Goal: Information Seeking & Learning: Learn about a topic

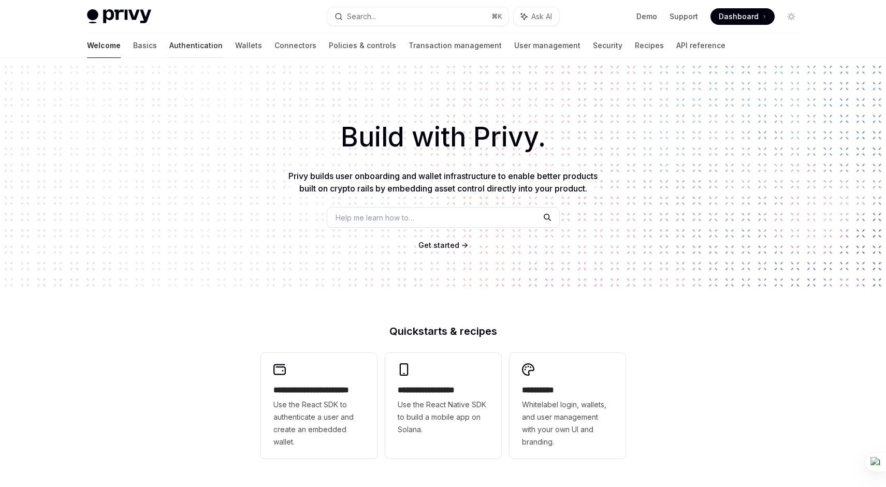
click at [169, 47] on link "Authentication" at bounding box center [195, 45] width 53 height 25
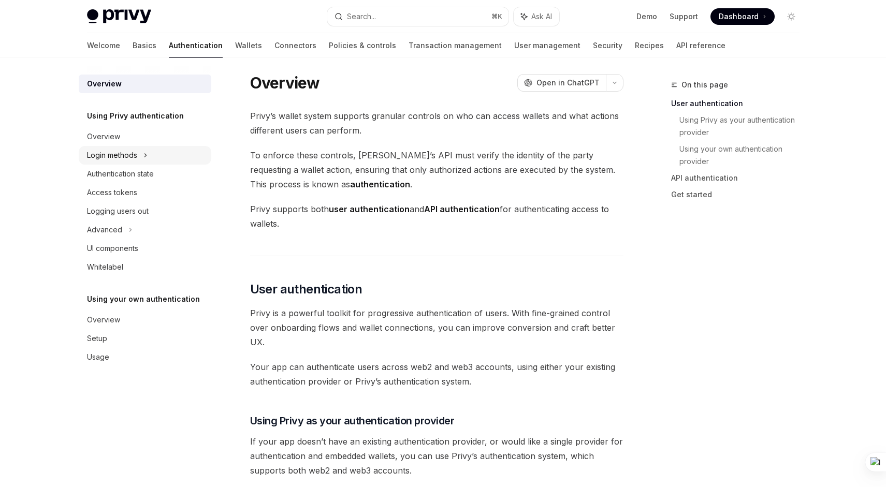
scroll to position [7, 0]
click at [133, 51] on link "Basics" at bounding box center [145, 45] width 24 height 25
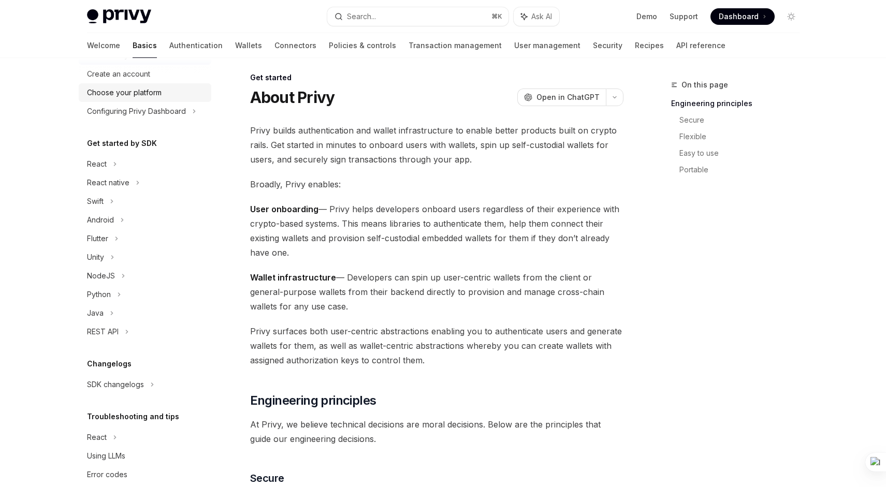
scroll to position [48, 0]
click at [104, 158] on div "React" at bounding box center [97, 162] width 20 height 12
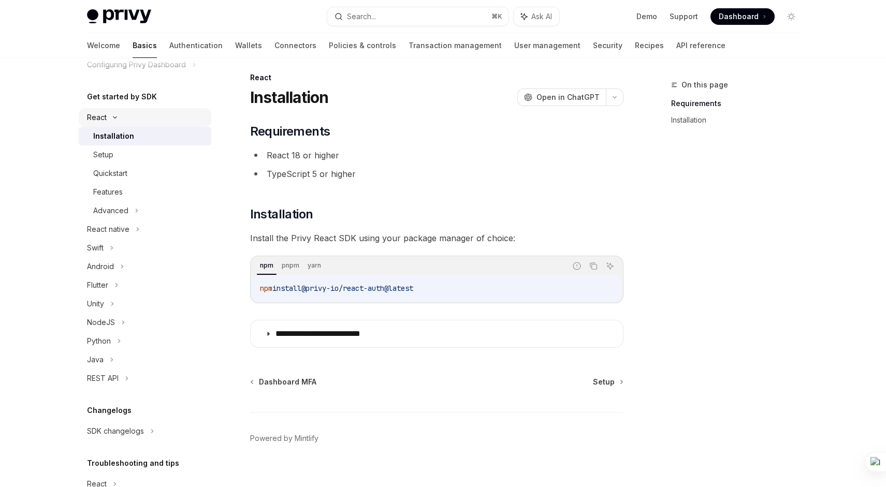
click at [110, 122] on div "React" at bounding box center [145, 117] width 133 height 19
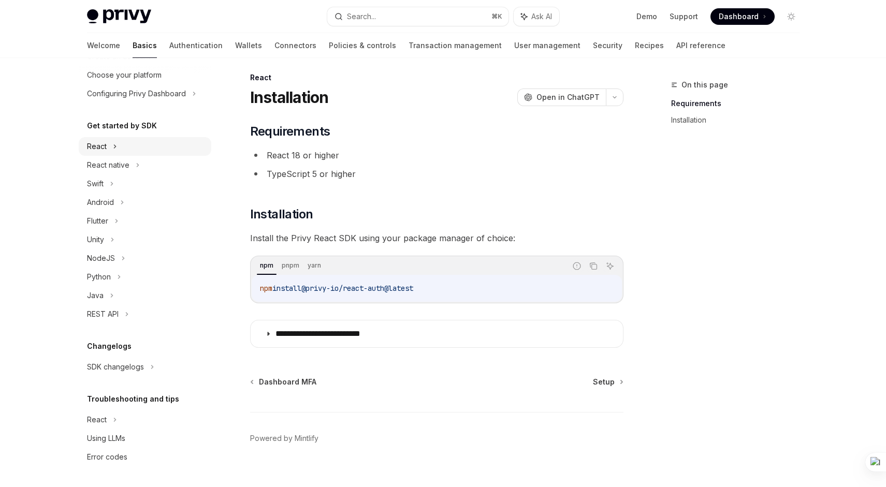
scroll to position [64, 0]
click at [117, 170] on div "React native" at bounding box center [108, 165] width 42 height 12
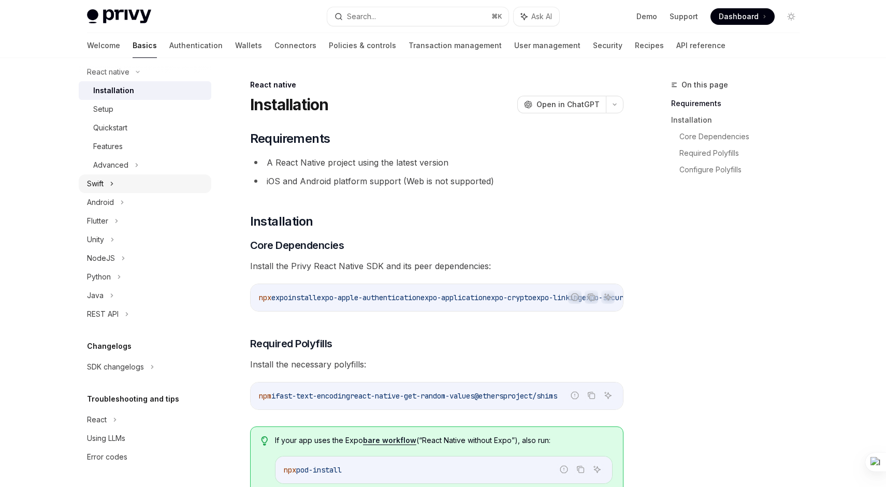
click at [118, 186] on div "Swift" at bounding box center [145, 183] width 133 height 19
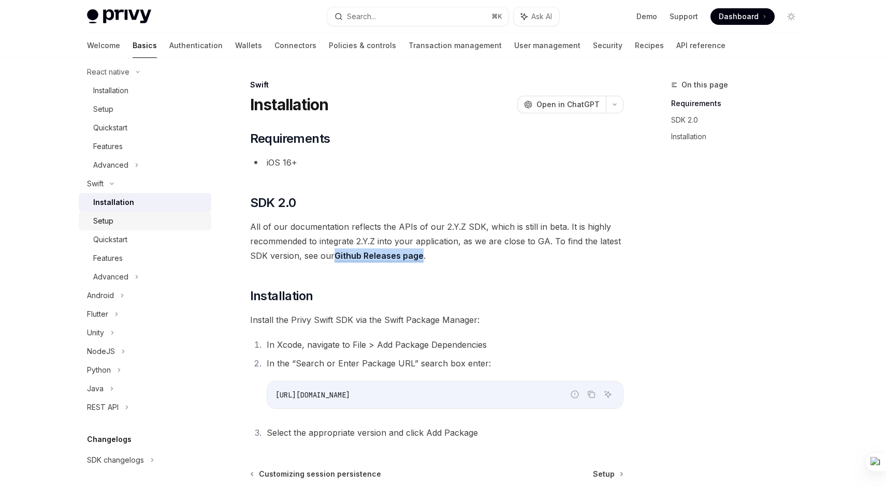
click at [118, 217] on div "Setup" at bounding box center [149, 221] width 112 height 12
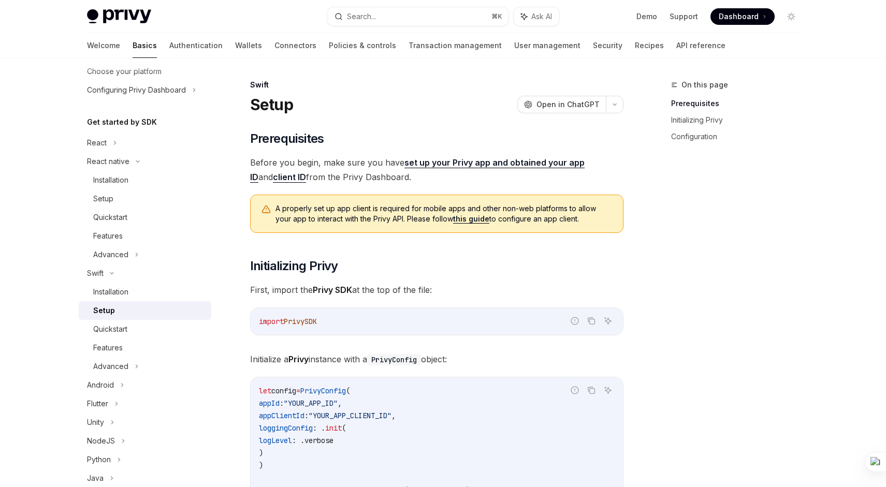
scroll to position [31, 0]
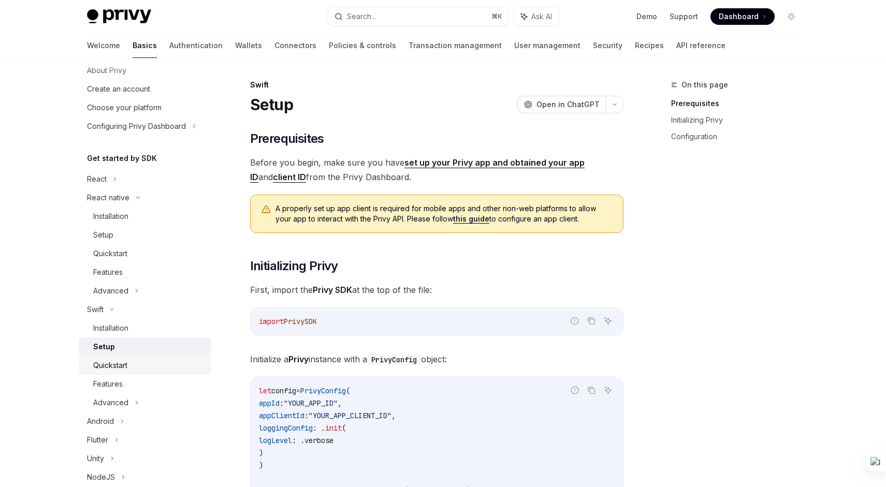
click at [117, 373] on link "Quickstart" at bounding box center [145, 365] width 133 height 19
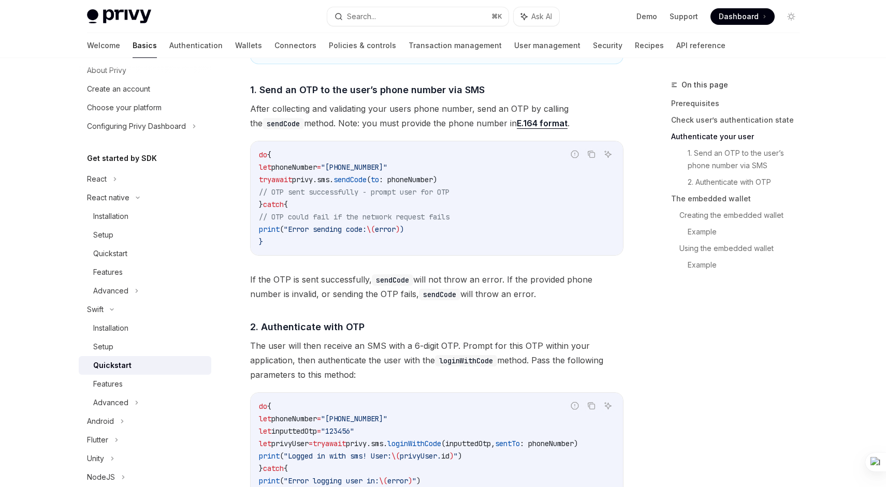
scroll to position [672, 0]
click at [303, 89] on span "1. Send an OTP to the user’s phone number via SMS" at bounding box center [367, 88] width 235 height 14
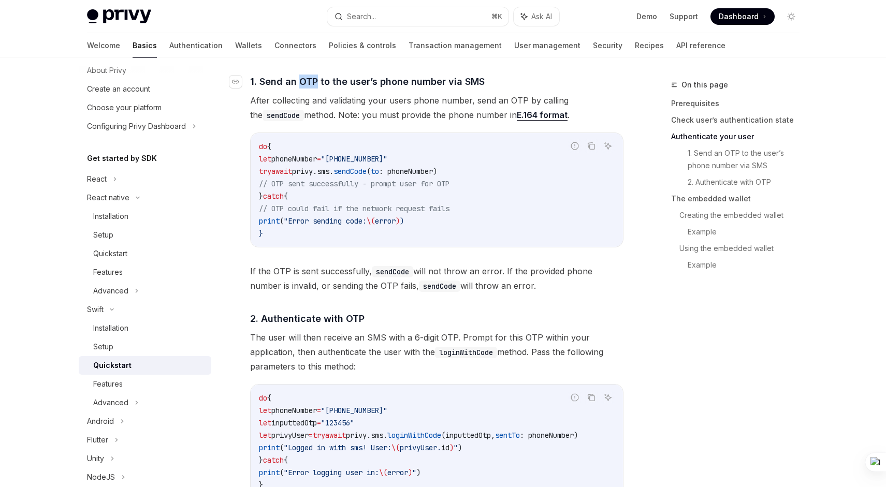
click at [303, 89] on span "1. Send an OTP to the user’s phone number via SMS" at bounding box center [367, 82] width 235 height 14
click at [284, 83] on span "1. Send an OTP to the user’s phone number via SMS" at bounding box center [367, 82] width 235 height 14
drag, startPoint x: 259, startPoint y: 83, endPoint x: 490, endPoint y: 94, distance: 231.1
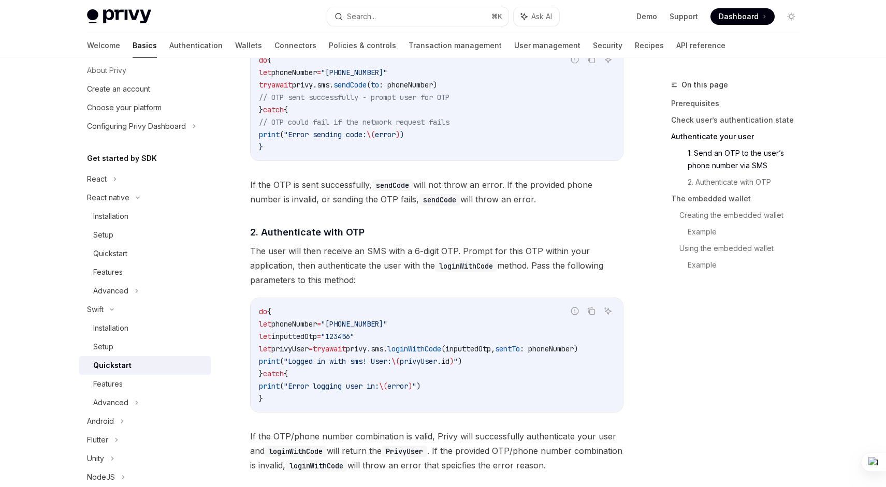
scroll to position [773, 0]
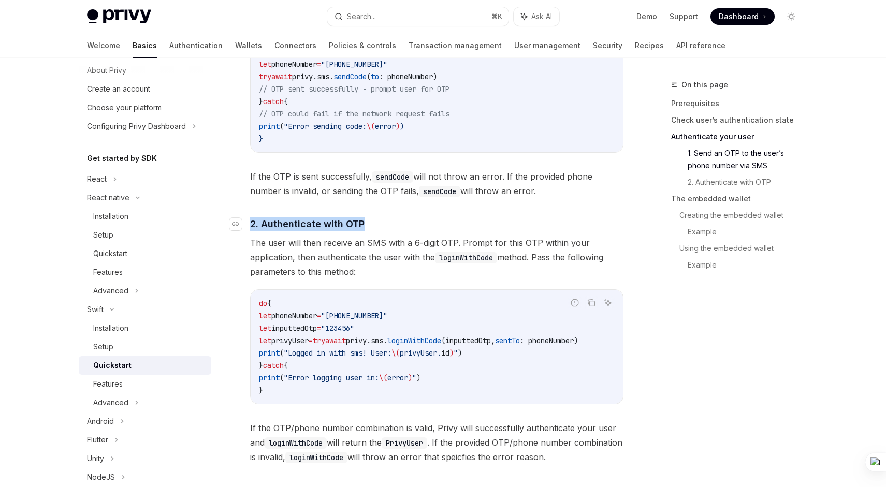
drag, startPoint x: 252, startPoint y: 227, endPoint x: 374, endPoint y: 226, distance: 122.7
click at [374, 226] on h4 "​ 2. Authenticate with OTP" at bounding box center [436, 224] width 373 height 14
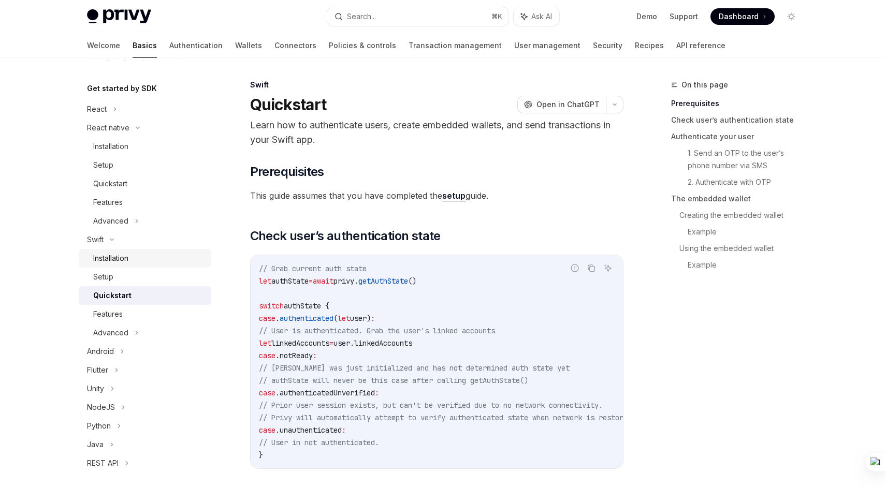
scroll to position [102, 0]
click at [127, 317] on div "Features" at bounding box center [149, 313] width 112 height 12
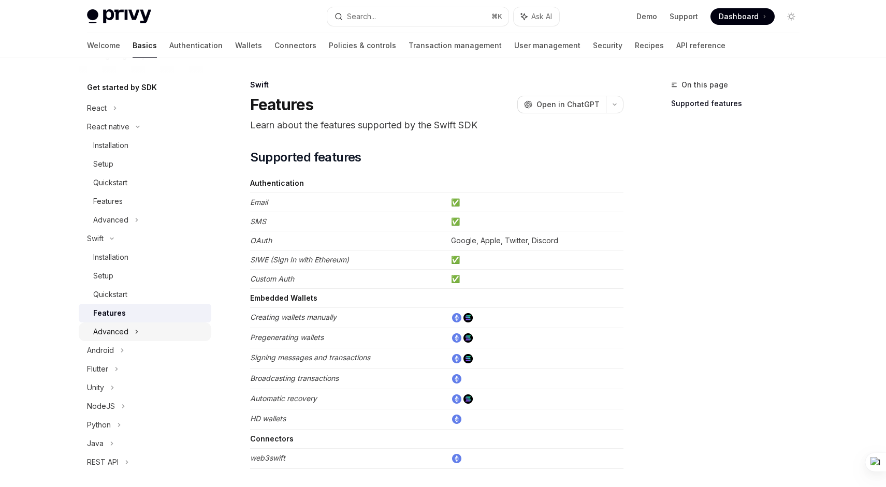
click at [129, 332] on div "Advanced" at bounding box center [145, 332] width 133 height 19
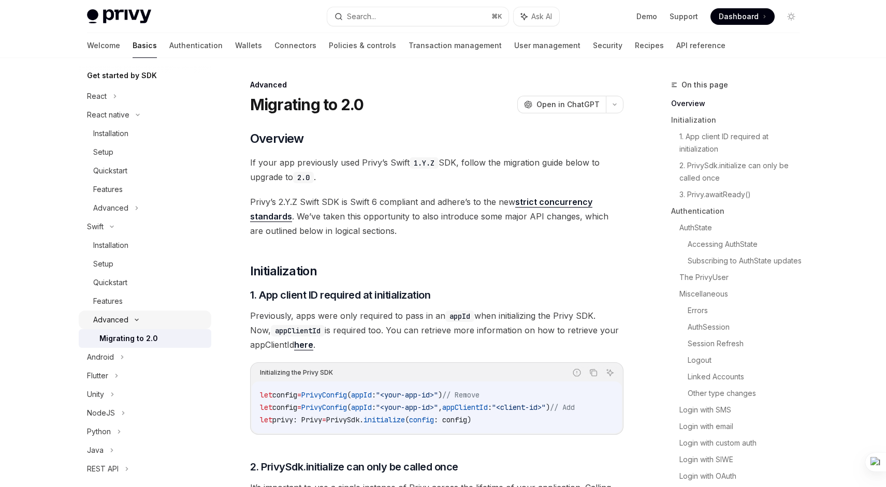
scroll to position [118, 0]
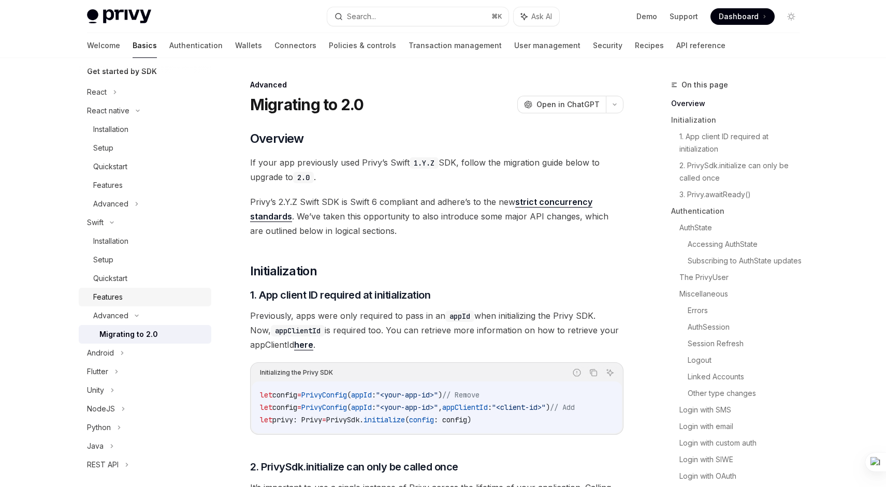
click at [129, 302] on div "Features" at bounding box center [149, 297] width 112 height 12
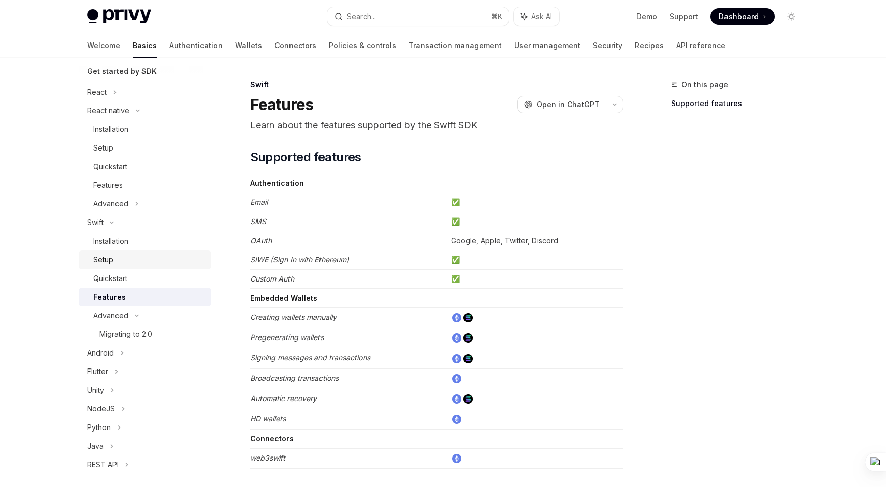
click at [169, 266] on link "Setup" at bounding box center [145, 260] width 133 height 19
click at [145, 279] on div "Quickstart" at bounding box center [149, 278] width 112 height 12
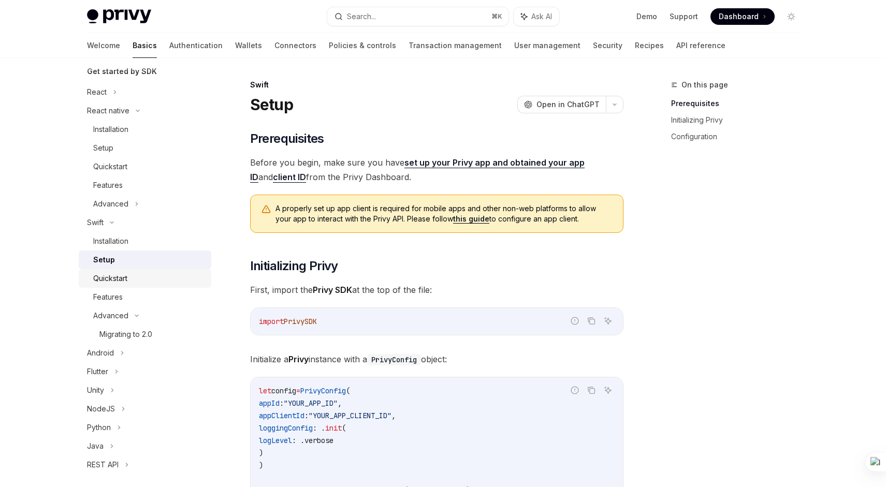
type textarea "*"
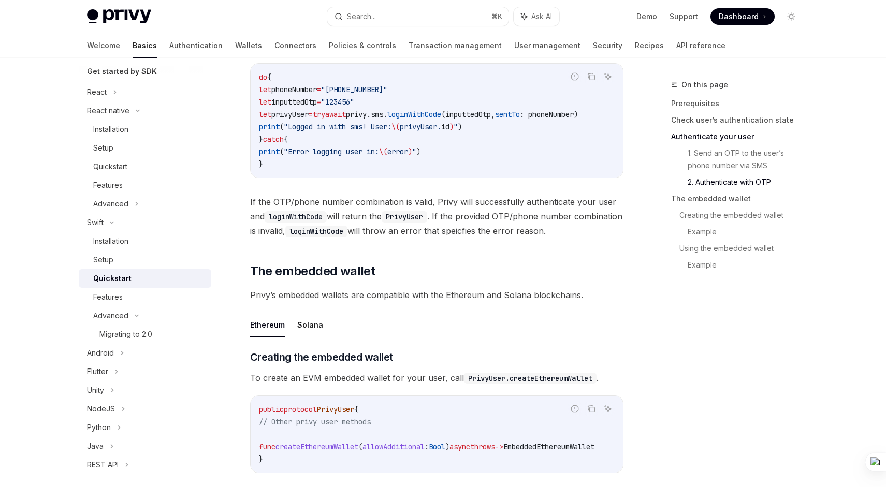
scroll to position [877, 0]
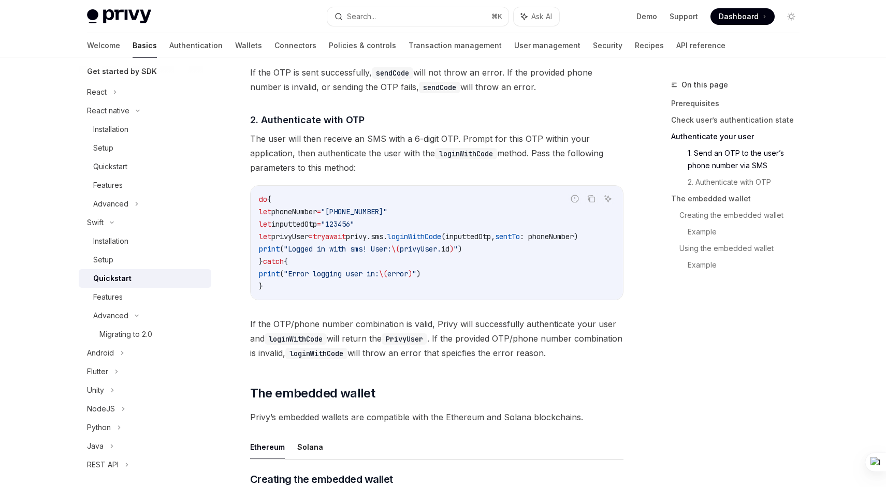
click at [309, 241] on span "privyUser" at bounding box center [289, 236] width 37 height 9
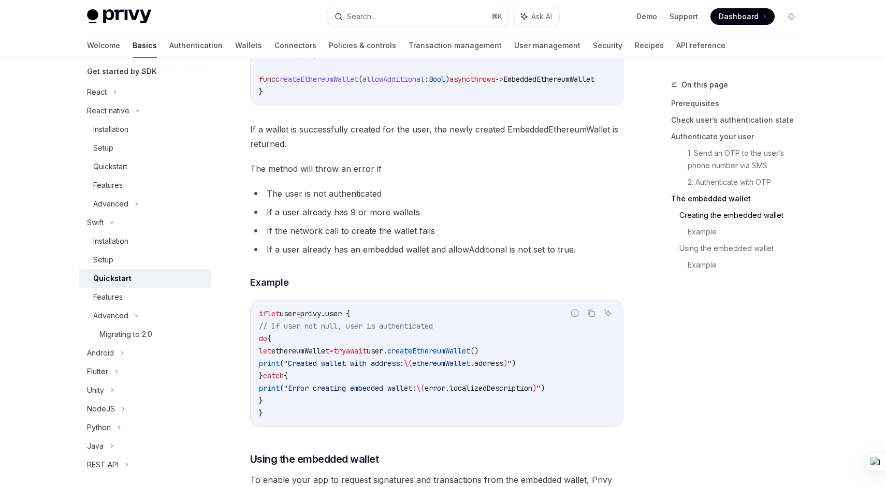
scroll to position [1190, 0]
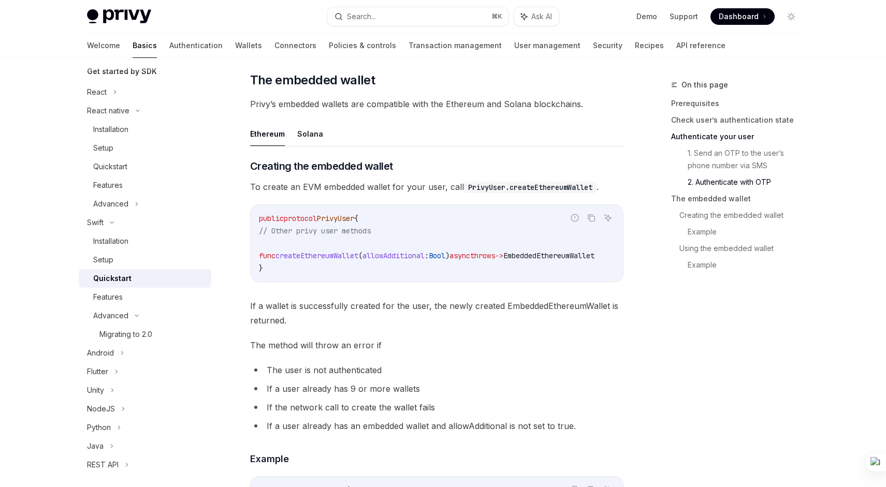
click at [329, 232] on code "public protocol PrivyUser { // Other privy user methods func createEthereumWall…" at bounding box center [439, 243] width 360 height 62
click at [335, 223] on span "PrivyUser" at bounding box center [335, 218] width 37 height 9
click at [337, 234] on span "// Other privy user methods" at bounding box center [315, 230] width 112 height 9
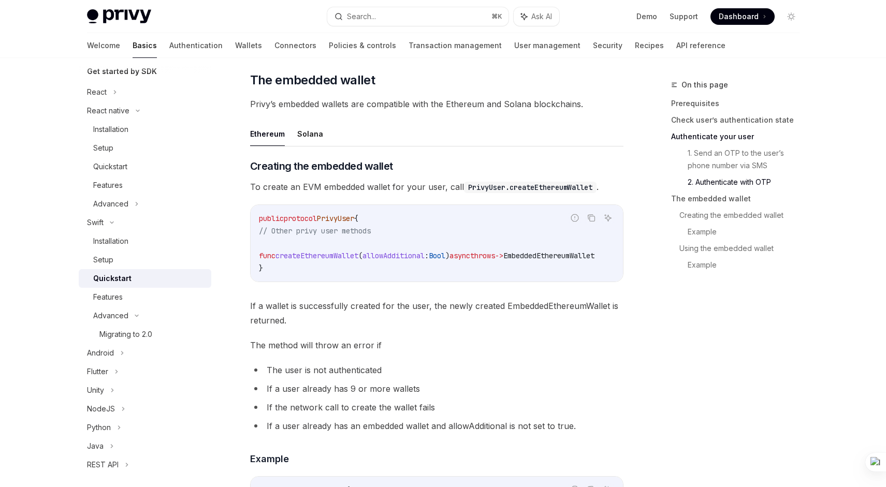
click at [337, 231] on code "public protocol PrivyUser { // Other privy user methods func createEthereumWall…" at bounding box center [439, 243] width 360 height 62
click at [341, 223] on span "PrivyUser" at bounding box center [335, 218] width 37 height 9
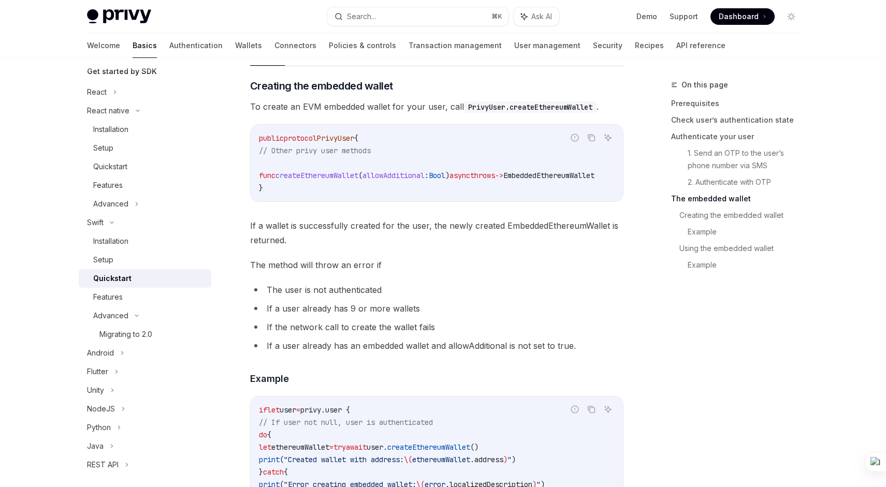
scroll to position [0, 0]
click at [344, 239] on span "If a wallet is successfully created for the user, the newly created EmbeddedEth…" at bounding box center [436, 232] width 373 height 29
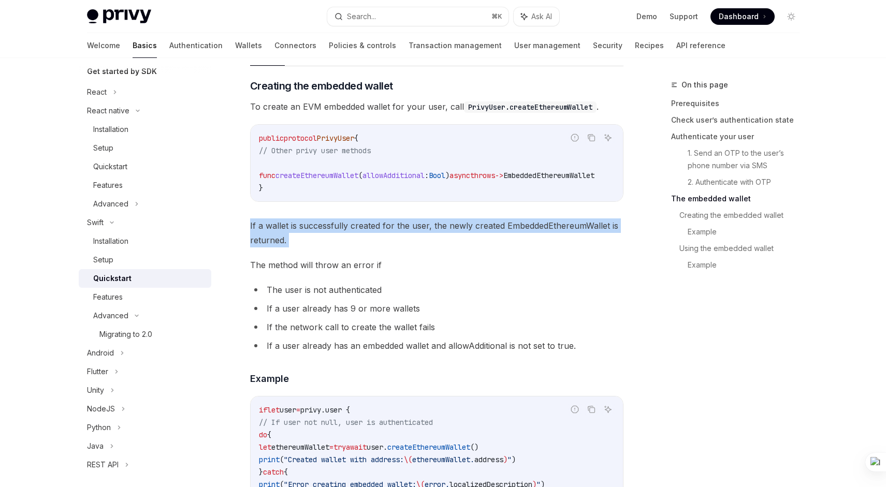
click at [344, 239] on span "If a wallet is successfully created for the user, the newly created EmbeddedEth…" at bounding box center [436, 232] width 373 height 29
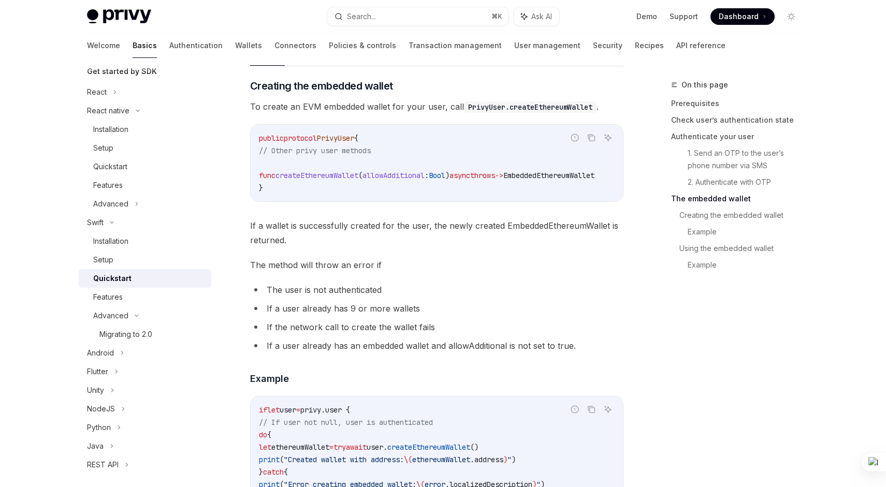
click at [329, 244] on span "If a wallet is successfully created for the user, the newly created EmbeddedEth…" at bounding box center [436, 232] width 373 height 29
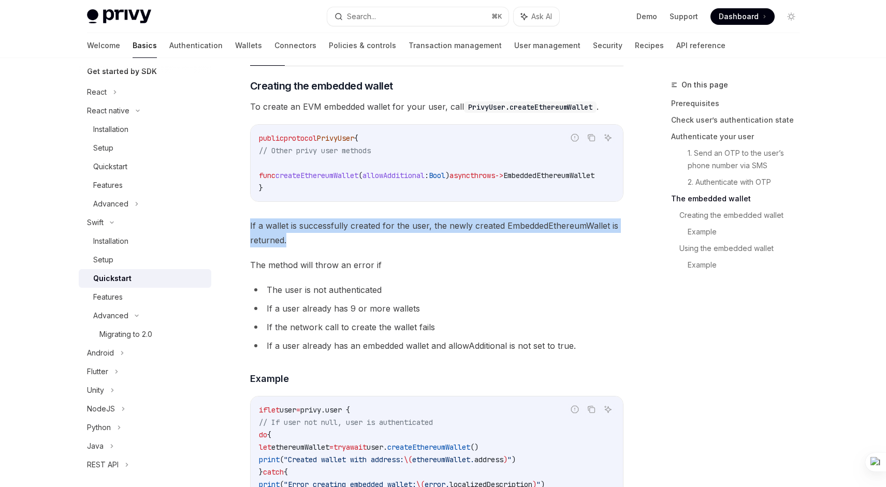
drag, startPoint x: 296, startPoint y: 255, endPoint x: 247, endPoint y: 231, distance: 54.4
click at [246, 231] on div "Swift Quickstart OpenAI Open in ChatGPT Learn how to authenticate users, create…" at bounding box center [340, 61] width 572 height 2506
click at [247, 231] on div "Swift Quickstart OpenAI Open in ChatGPT Learn how to authenticate users, create…" at bounding box center [340, 61] width 572 height 2506
drag, startPoint x: 250, startPoint y: 233, endPoint x: 294, endPoint y: 247, distance: 46.0
click at [295, 247] on span "If a wallet is successfully created for the user, the newly created EmbeddedEth…" at bounding box center [436, 232] width 373 height 29
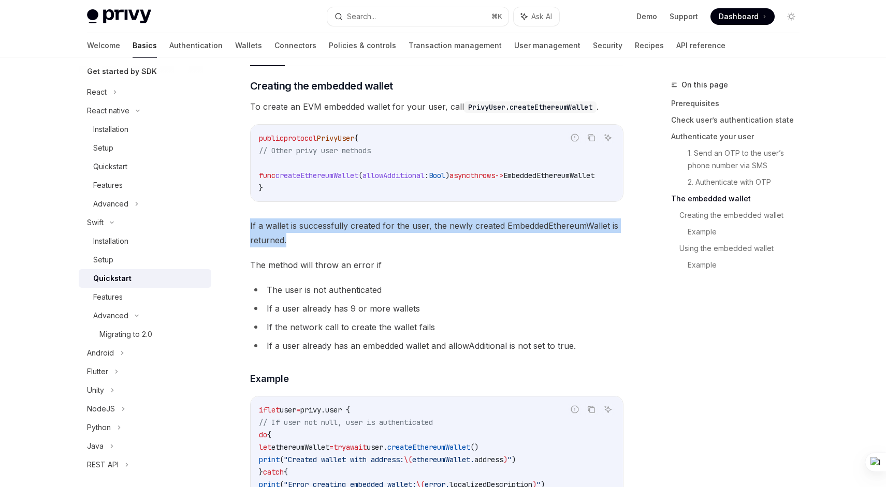
click at [294, 247] on span "If a wallet is successfully created for the user, the newly created EmbeddedEth…" at bounding box center [436, 232] width 373 height 29
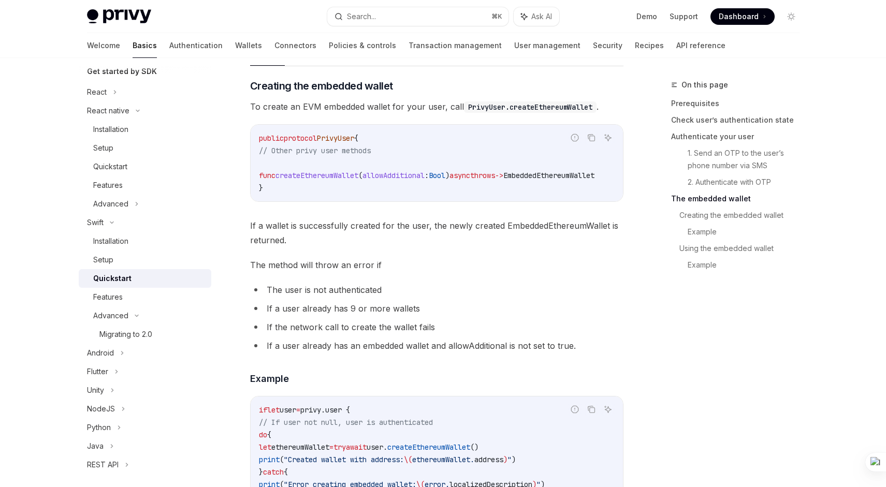
click at [337, 180] on span "createEthereumWallet" at bounding box center [316, 175] width 83 height 9
click at [294, 247] on span "If a wallet is successfully created for the user, the newly created EmbeddedEth…" at bounding box center [436, 232] width 373 height 29
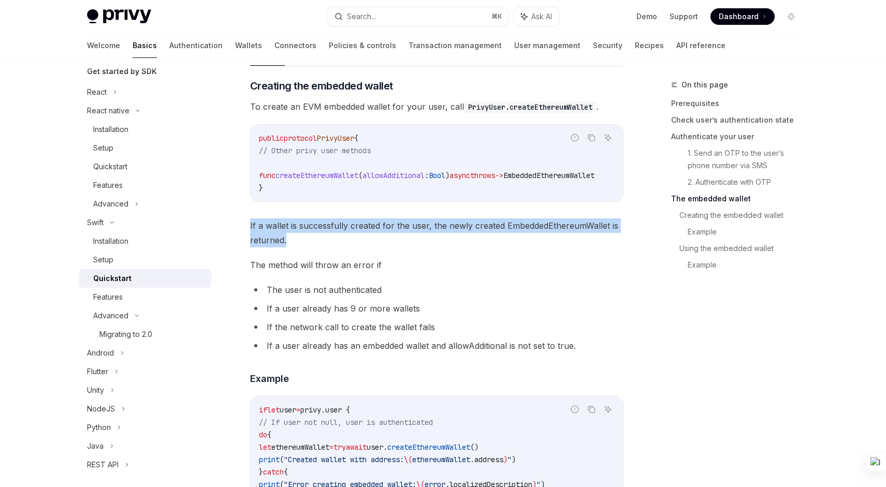
drag, startPoint x: 293, startPoint y: 257, endPoint x: 249, endPoint y: 235, distance: 49.8
click at [249, 235] on div "Swift Quickstart OpenAI Open in ChatGPT Learn how to authenticate users, create…" at bounding box center [340, 61] width 572 height 2506
drag, startPoint x: 249, startPoint y: 236, endPoint x: 293, endPoint y: 247, distance: 45.5
click at [294, 247] on div "Swift Quickstart OpenAI Open in ChatGPT Learn how to authenticate users, create…" at bounding box center [340, 61] width 572 height 2506
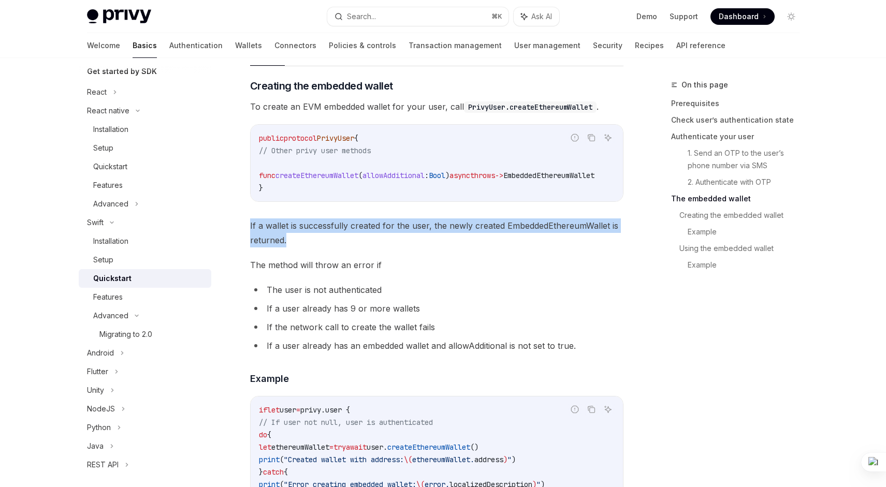
click at [293, 247] on span "If a wallet is successfully created for the user, the newly created EmbeddedEth…" at bounding box center [436, 232] width 373 height 29
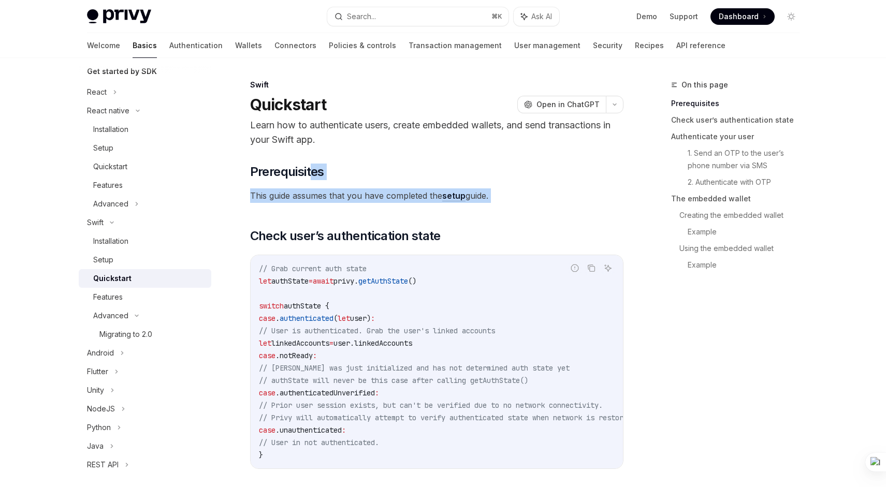
drag, startPoint x: 313, startPoint y: 173, endPoint x: 322, endPoint y: 223, distance: 51.0
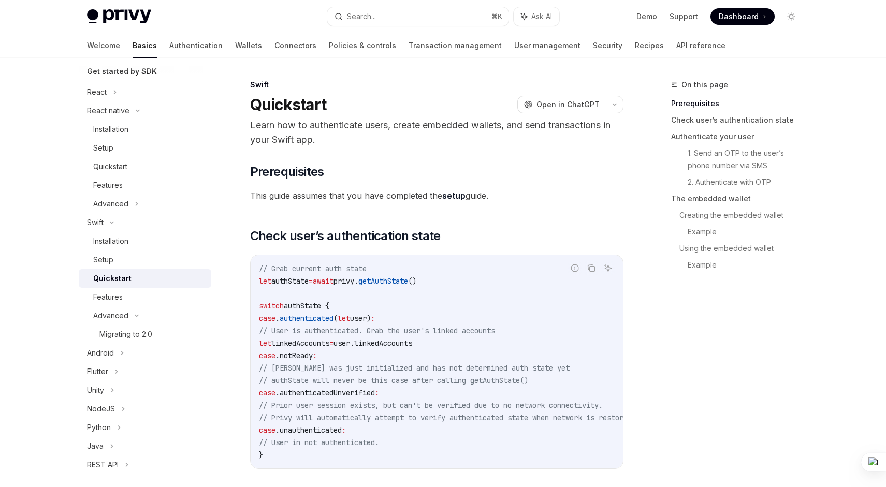
click at [318, 107] on h1 "Quickstart" at bounding box center [288, 104] width 77 height 19
click at [319, 107] on h1 "Quickstart" at bounding box center [288, 104] width 77 height 19
drag, startPoint x: 339, startPoint y: 106, endPoint x: 255, endPoint y: 104, distance: 84.4
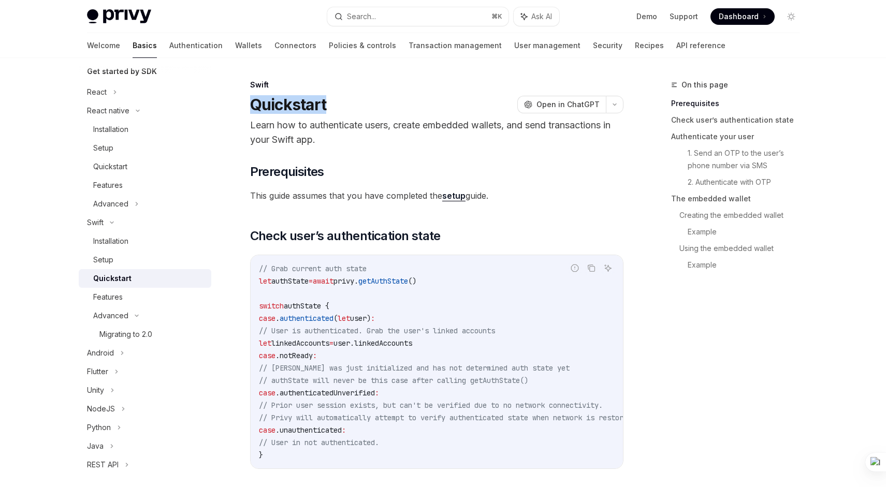
click at [255, 104] on div "Quickstart OpenAI Open in ChatGPT" at bounding box center [436, 104] width 373 height 19
click at [255, 104] on h1 "Quickstart" at bounding box center [288, 104] width 77 height 19
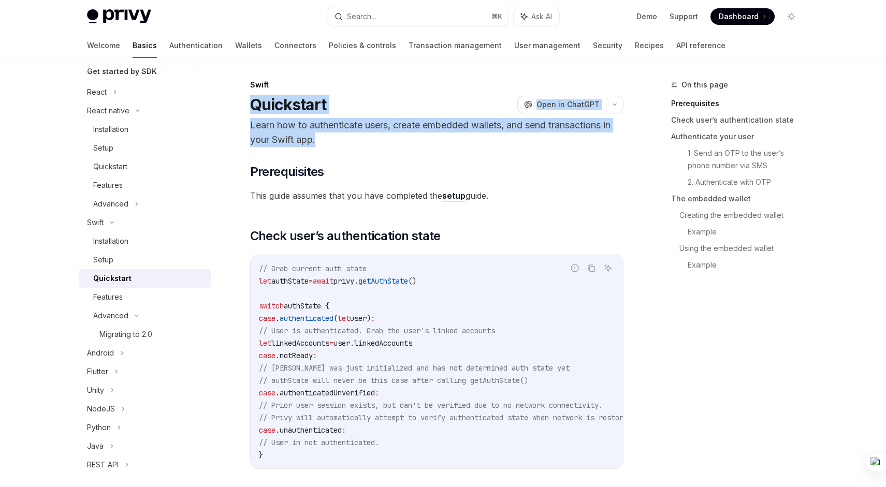
drag, startPoint x: 254, startPoint y: 106, endPoint x: 326, endPoint y: 137, distance: 78.4
click at [326, 138] on header "Swift Quickstart OpenAI Open in ChatGPT Learn how to authenticate users, create…" at bounding box center [436, 113] width 373 height 67
click at [326, 137] on p "Learn how to authenticate users, create embedded wallets, and send transactions…" at bounding box center [436, 132] width 373 height 29
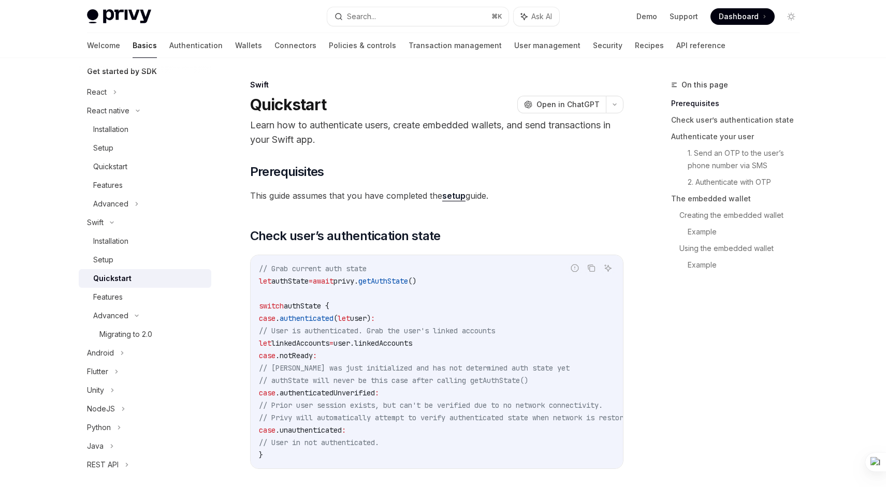
click at [332, 137] on p "Learn how to authenticate users, create embedded wallets, and send transactions…" at bounding box center [436, 132] width 373 height 29
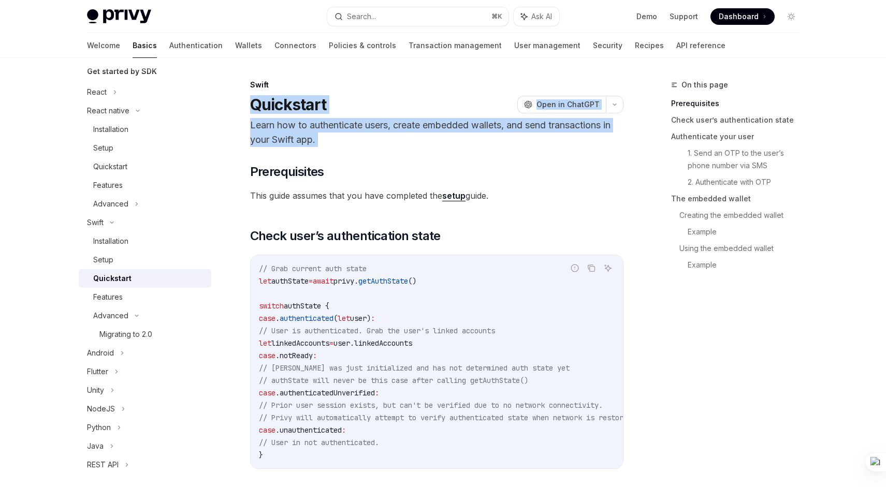
drag, startPoint x: 332, startPoint y: 137, endPoint x: 257, endPoint y: 104, distance: 81.8
click at [257, 103] on header "Swift Quickstart OpenAI Open in ChatGPT Learn how to authenticate users, create…" at bounding box center [436, 113] width 373 height 67
click at [257, 104] on h1 "Quickstart" at bounding box center [288, 104] width 77 height 19
drag, startPoint x: 251, startPoint y: 104, endPoint x: 315, endPoint y: 136, distance: 72.0
click at [315, 136] on header "Swift Quickstart OpenAI Open in ChatGPT Learn how to authenticate users, create…" at bounding box center [436, 113] width 373 height 67
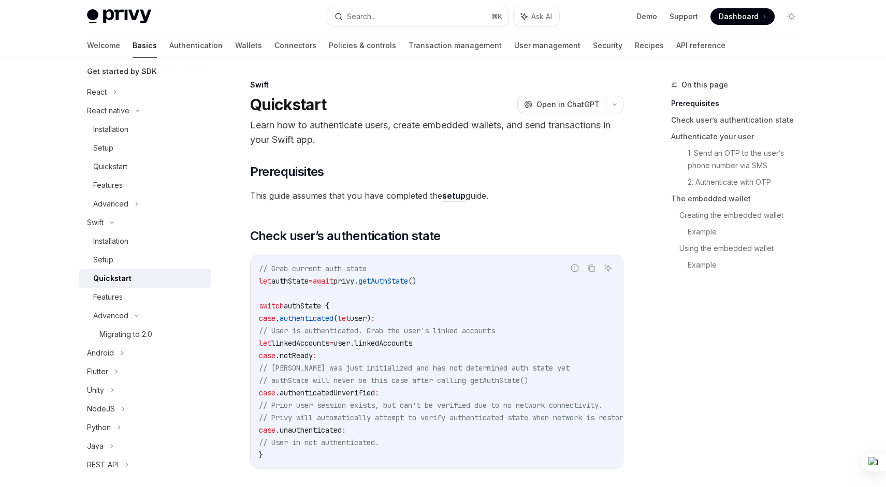
click at [315, 136] on p "Learn how to authenticate users, create embedded wallets, and send transactions…" at bounding box center [436, 132] width 373 height 29
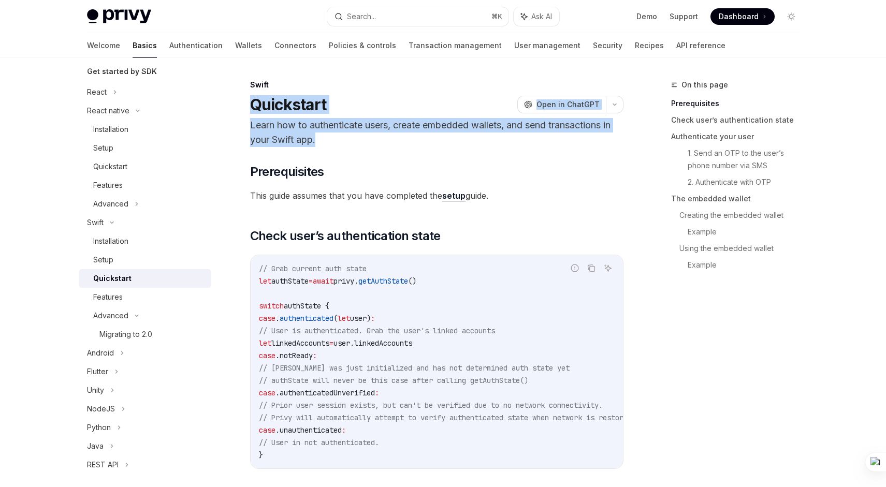
drag, startPoint x: 251, startPoint y: 106, endPoint x: 316, endPoint y: 138, distance: 72.2
click at [316, 138] on header "Swift Quickstart OpenAI Open in ChatGPT Learn how to authenticate users, create…" at bounding box center [436, 113] width 373 height 67
click at [316, 138] on p "Learn how to authenticate users, create embedded wallets, and send transactions…" at bounding box center [436, 132] width 373 height 29
drag, startPoint x: 253, startPoint y: 103, endPoint x: 325, endPoint y: 136, distance: 78.8
click at [325, 136] on header "Swift Quickstart OpenAI Open in ChatGPT Learn how to authenticate users, create…" at bounding box center [436, 113] width 373 height 67
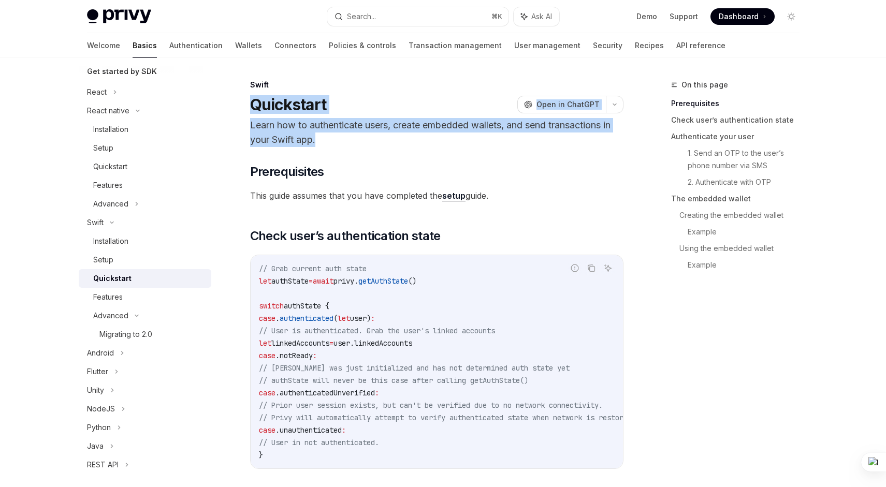
click at [325, 136] on p "Learn how to authenticate users, create embedded wallets, and send transactions…" at bounding box center [436, 132] width 373 height 29
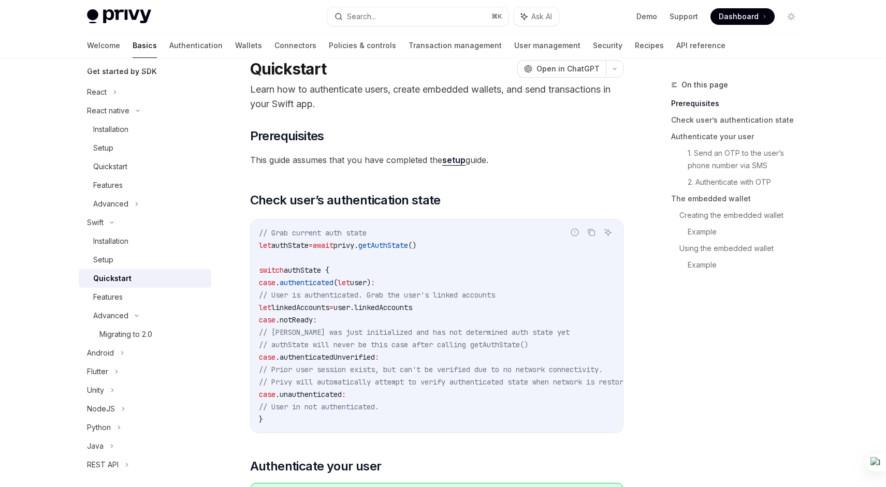
scroll to position [37, 0]
click at [334, 299] on code "// Grab current auth state let authState = await privy. getAuthState () switch …" at bounding box center [460, 325] width 402 height 199
click at [329, 304] on span "linkedAccounts" at bounding box center [300, 306] width 58 height 9
click at [358, 244] on span "privy." at bounding box center [345, 244] width 25 height 9
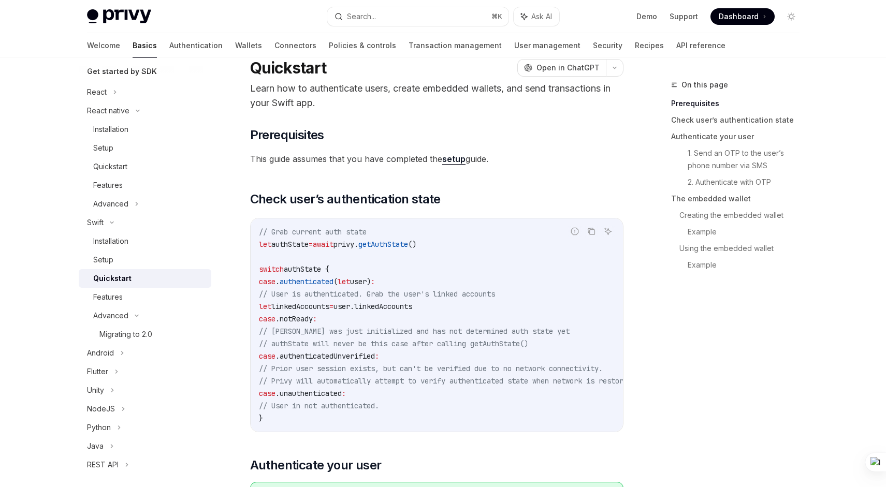
click at [398, 247] on span "getAuthState" at bounding box center [383, 244] width 50 height 9
drag, startPoint x: 251, startPoint y: 198, endPoint x: 437, endPoint y: 199, distance: 185.9
click at [437, 199] on span "Check user’s authentication state" at bounding box center [345, 199] width 191 height 17
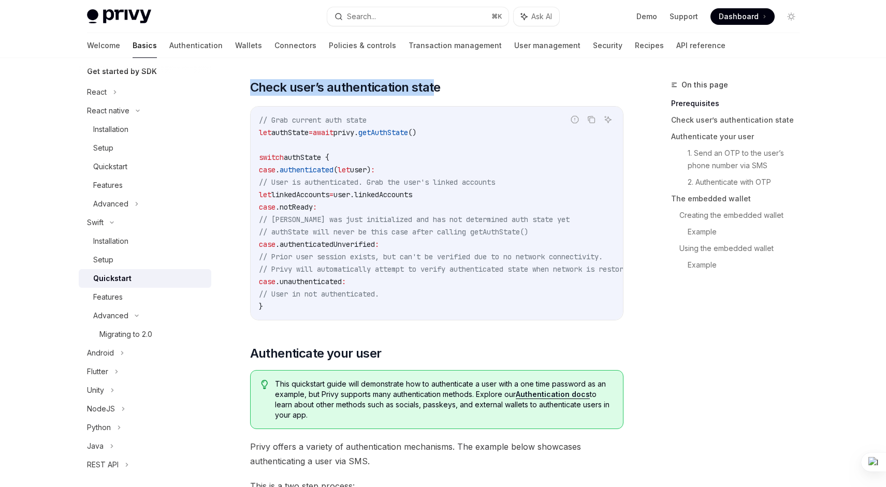
scroll to position [149, 0]
click at [398, 133] on span "getAuthState" at bounding box center [383, 131] width 50 height 9
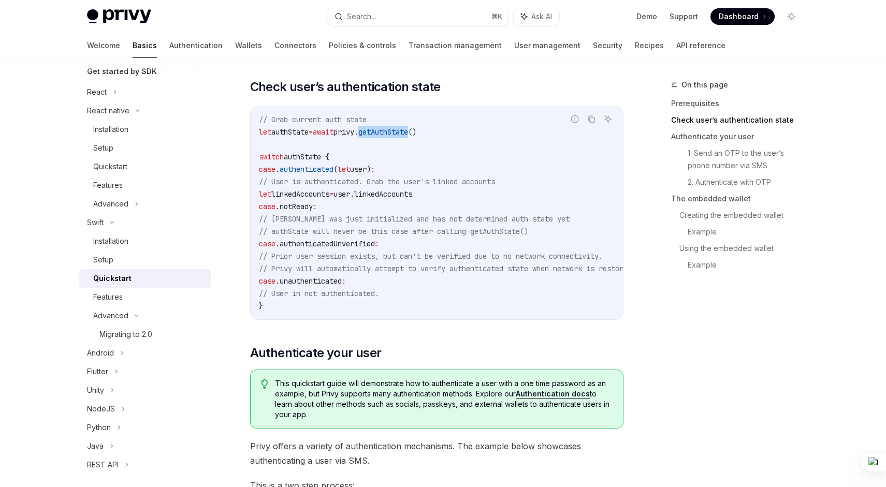
click at [398, 133] on span "getAuthState" at bounding box center [383, 131] width 50 height 9
click at [298, 133] on span "authState" at bounding box center [289, 131] width 37 height 9
click at [317, 157] on span "authState {" at bounding box center [307, 156] width 46 height 9
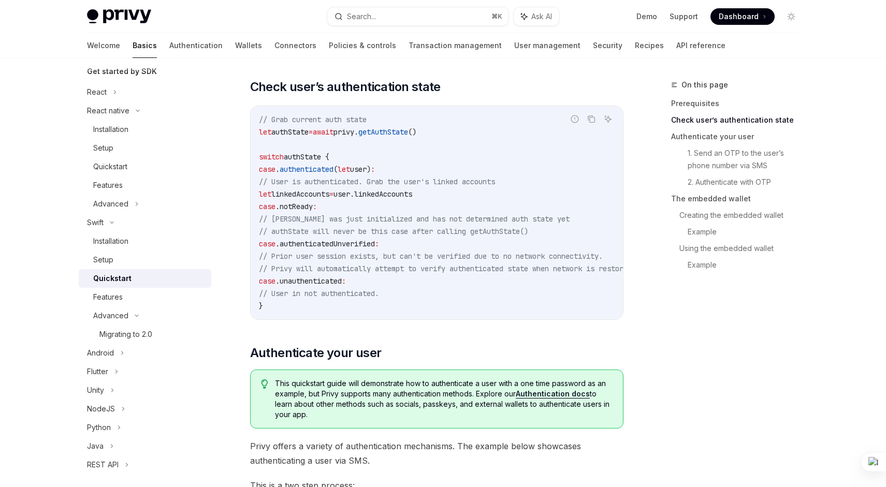
click at [317, 170] on span "authenticated" at bounding box center [307, 169] width 54 height 9
click at [371, 170] on span "user)" at bounding box center [360, 169] width 21 height 9
drag, startPoint x: 304, startPoint y: 184, endPoint x: 554, endPoint y: 184, distance: 249.5
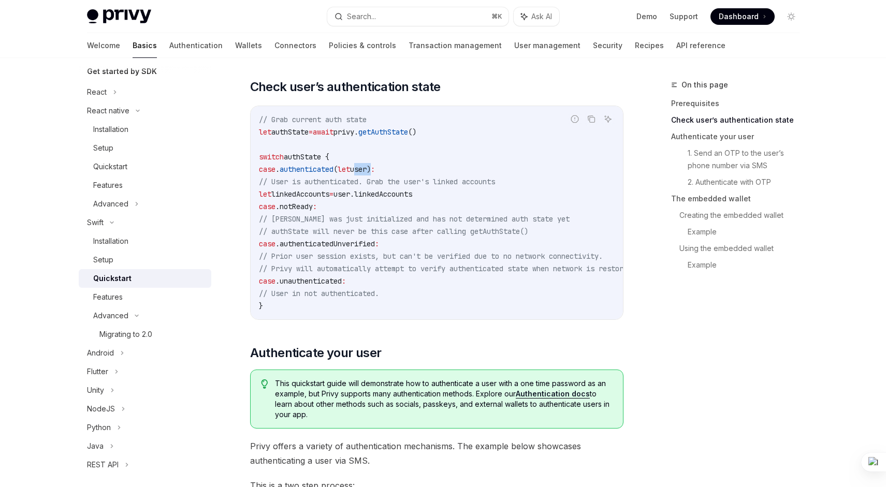
click at [554, 184] on code "// Grab current auth state let authState = await privy. getAuthState () switch …" at bounding box center [460, 212] width 402 height 199
click at [554, 185] on code "// Grab current auth state let authState = await privy. getAuthState () switch …" at bounding box center [460, 212] width 402 height 199
click at [412, 189] on span "linkedAccounts" at bounding box center [383, 193] width 58 height 9
click at [329, 196] on span "linkedAccounts" at bounding box center [300, 193] width 58 height 9
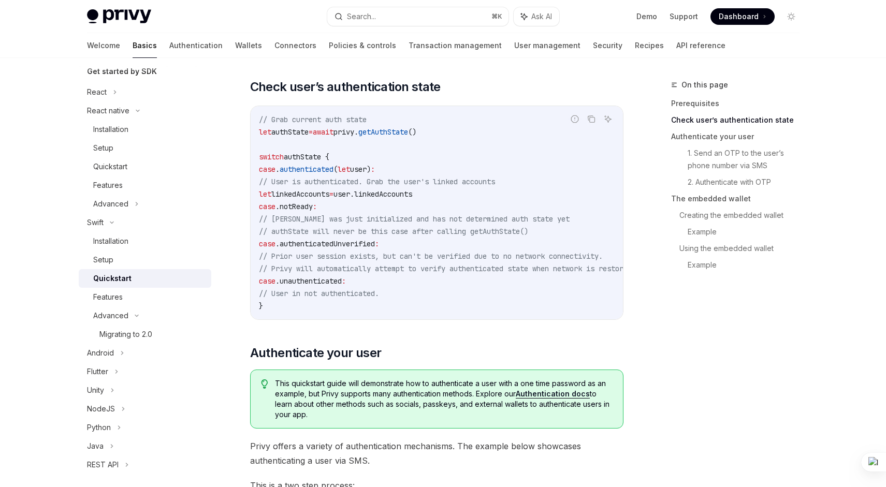
click at [304, 213] on code "// Grab current auth state let authState = await privy. getAuthState () switch …" at bounding box center [460, 212] width 402 height 199
click at [306, 210] on span "notReady" at bounding box center [296, 206] width 33 height 9
click at [307, 218] on span "// [PERSON_NAME] was just initialized and has not determined auth state yet" at bounding box center [414, 218] width 311 height 9
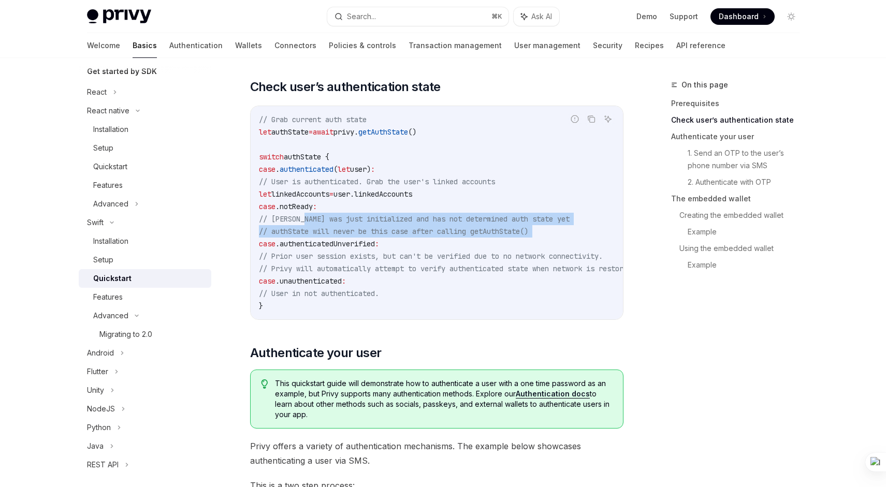
drag, startPoint x: 307, startPoint y: 218, endPoint x: 584, endPoint y: 226, distance: 277.6
click at [584, 226] on code "// Grab current auth state let authState = await privy. getAuthState () switch …" at bounding box center [460, 212] width 402 height 199
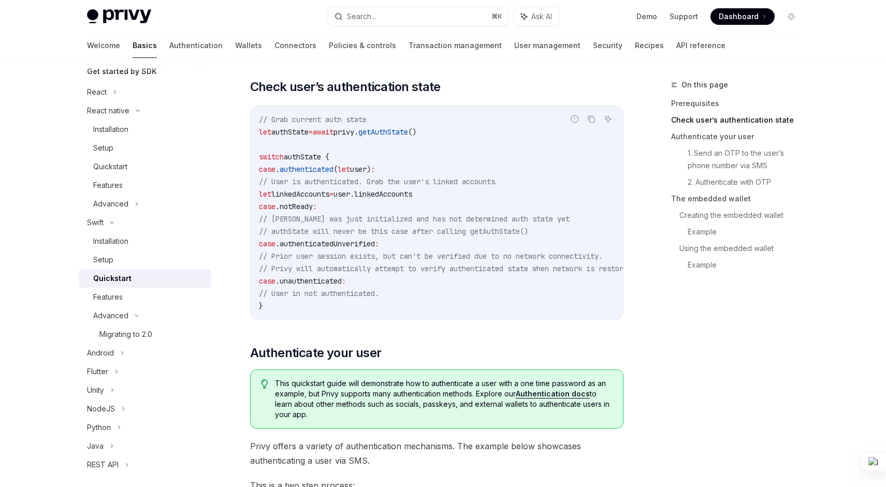
click at [306, 244] on span "authenticatedUnverified" at bounding box center [327, 243] width 95 height 9
click at [319, 257] on span "// Prior user session exists, but can't be verified due to no network connectiv…" at bounding box center [431, 256] width 344 height 9
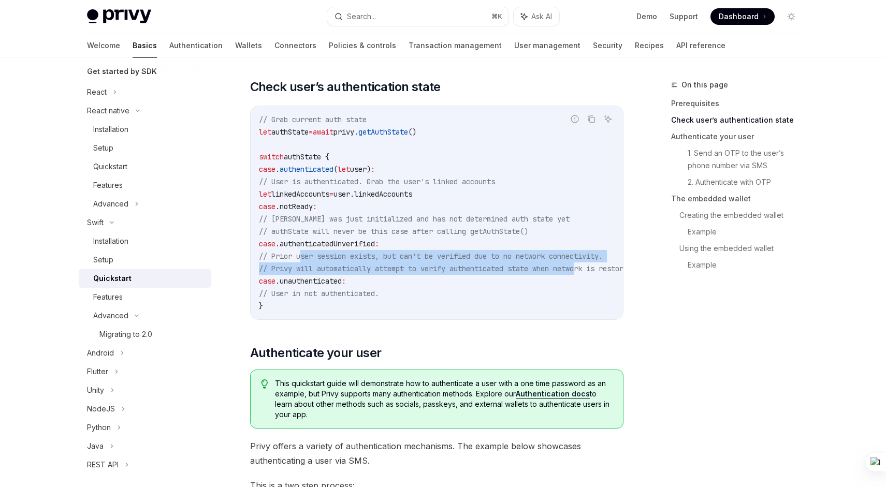
drag, startPoint x: 300, startPoint y: 258, endPoint x: 581, endPoint y: 268, distance: 280.8
click at [588, 268] on code "// Grab current auth state let authState = await privy. getAuthState () switch …" at bounding box center [460, 212] width 402 height 199
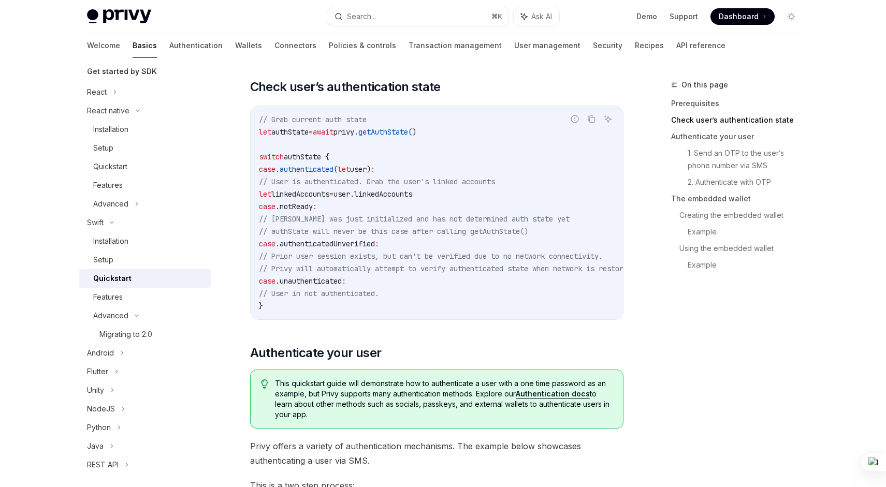
click at [332, 295] on span "// User in not authenticated." at bounding box center [319, 293] width 120 height 9
click at [379, 295] on span "// User in not authenticated." at bounding box center [319, 293] width 120 height 9
drag, startPoint x: 443, startPoint y: 295, endPoint x: 264, endPoint y: 208, distance: 199.4
click at [264, 208] on code "// Grab current auth state let authState = await privy. getAuthState () switch …" at bounding box center [460, 212] width 402 height 199
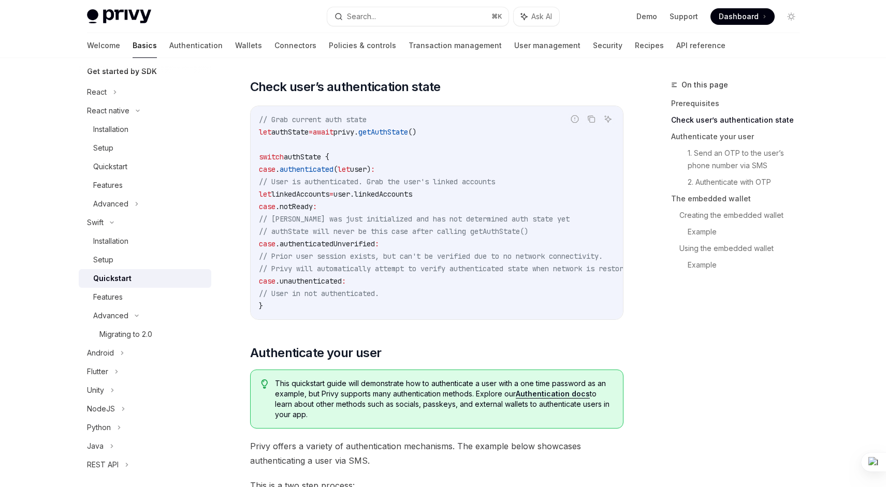
click at [264, 208] on span "case" at bounding box center [267, 206] width 17 height 9
click at [329, 197] on span "linkedAccounts" at bounding box center [300, 193] width 58 height 9
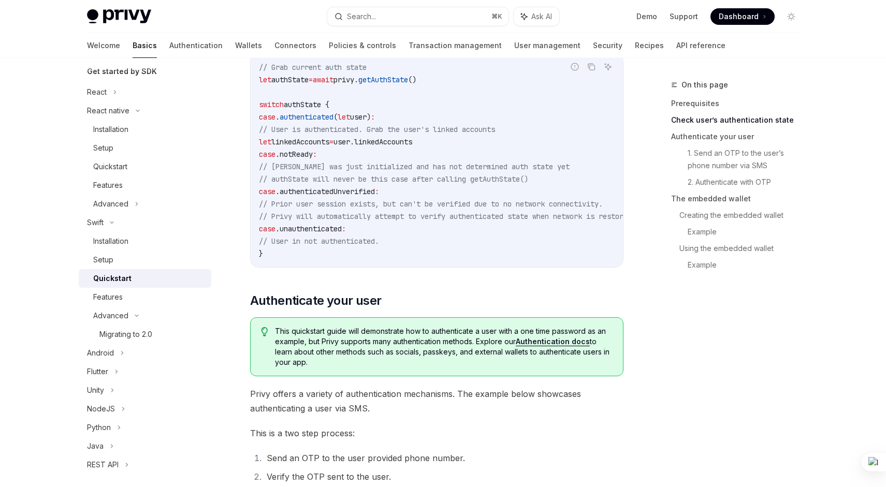
scroll to position [196, 0]
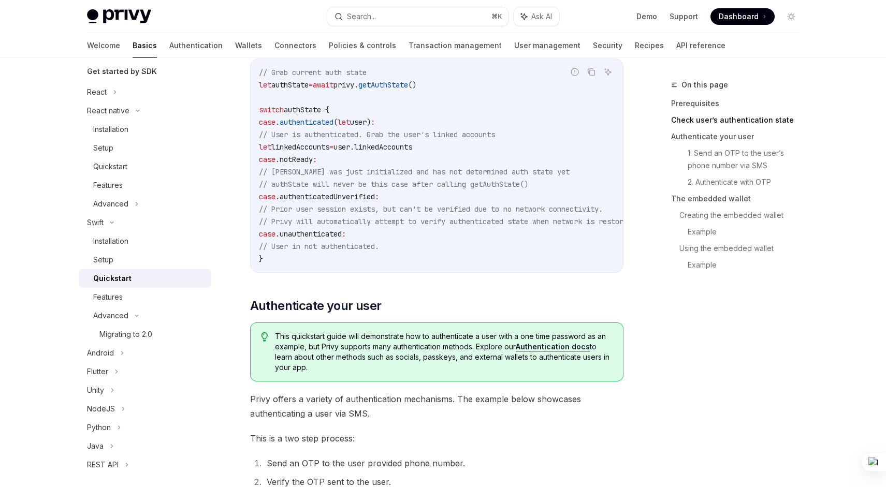
click at [329, 146] on span "linkedAccounts" at bounding box center [300, 146] width 58 height 9
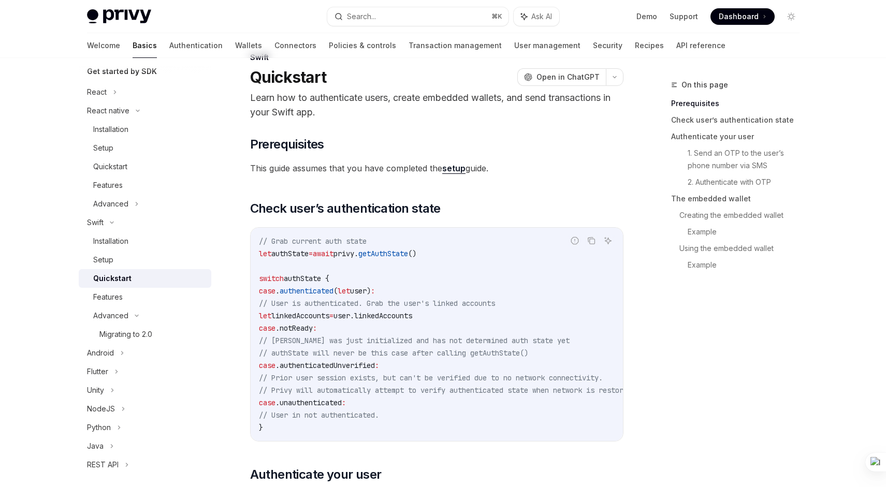
scroll to position [0, 0]
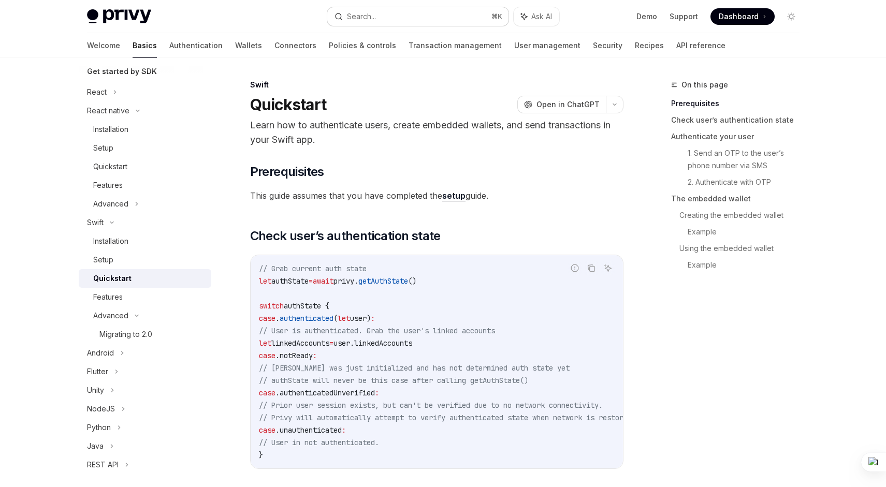
click at [477, 16] on button "Search... ⌘ K" at bounding box center [417, 16] width 181 height 19
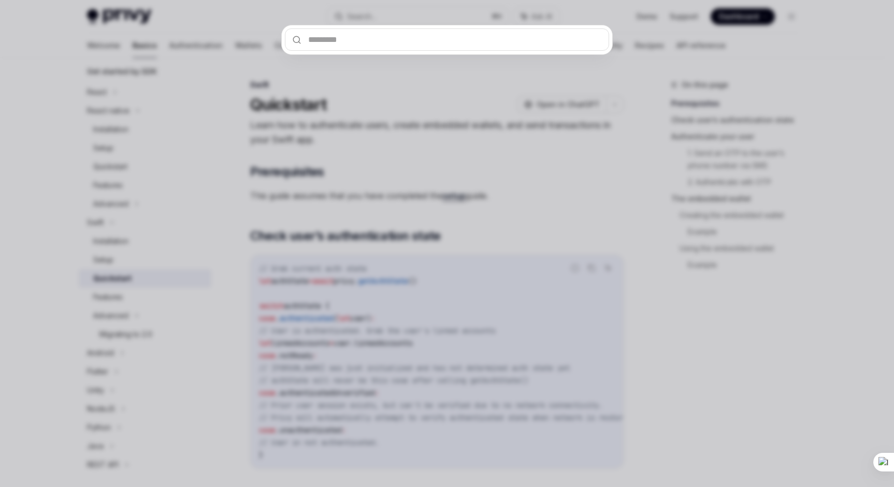
type input "**********"
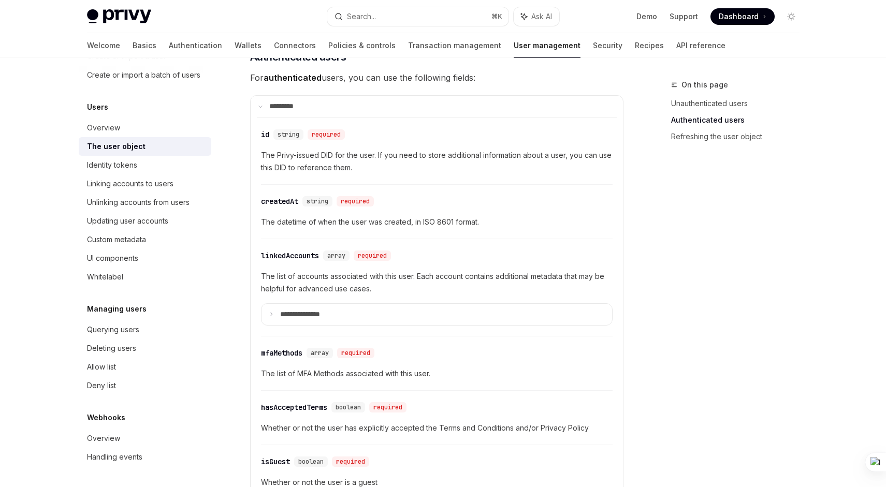
scroll to position [296, 0]
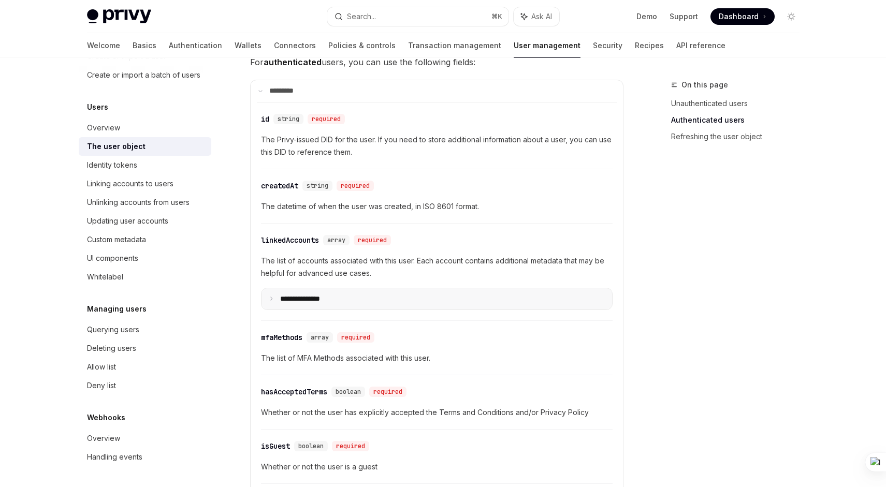
click at [292, 303] on p "**********" at bounding box center [308, 299] width 56 height 9
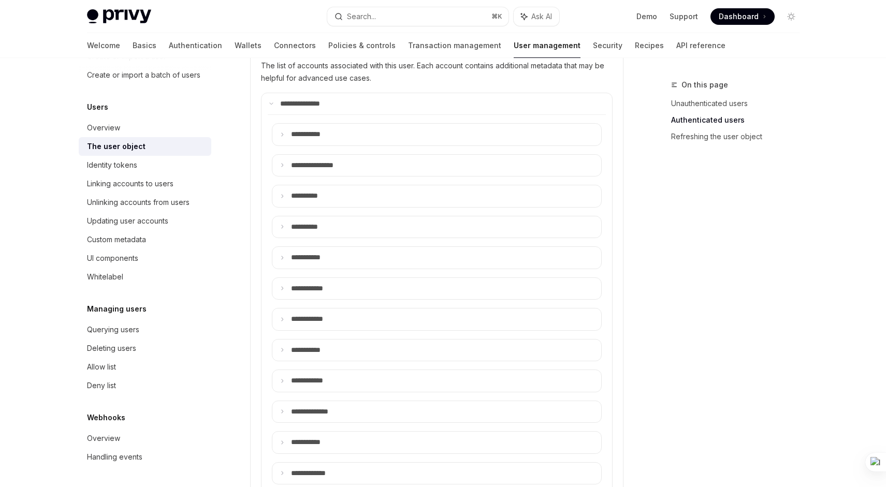
scroll to position [494, 0]
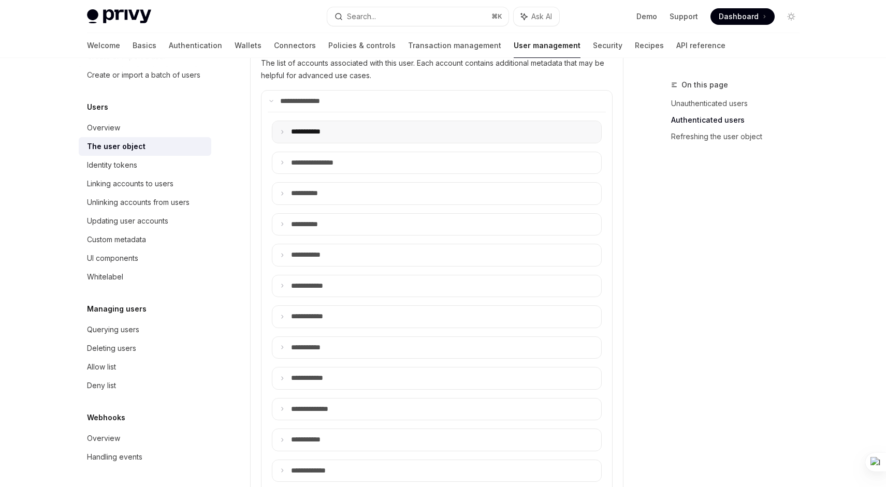
click at [319, 134] on p "**** ******" at bounding box center [312, 131] width 42 height 9
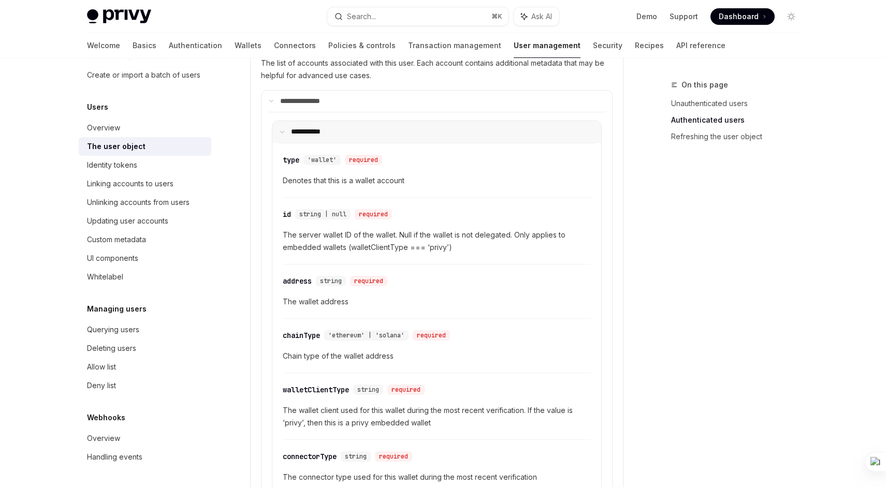
click at [319, 134] on p "**** ******" at bounding box center [310, 131] width 39 height 9
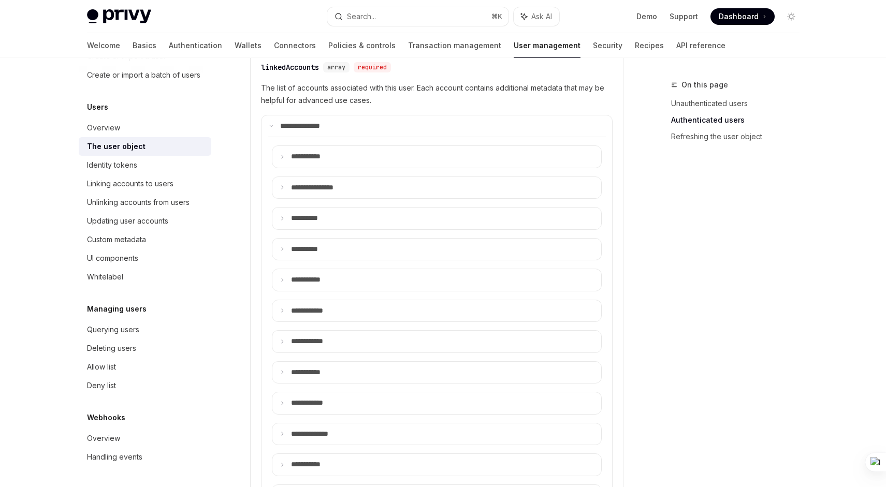
scroll to position [475, 0]
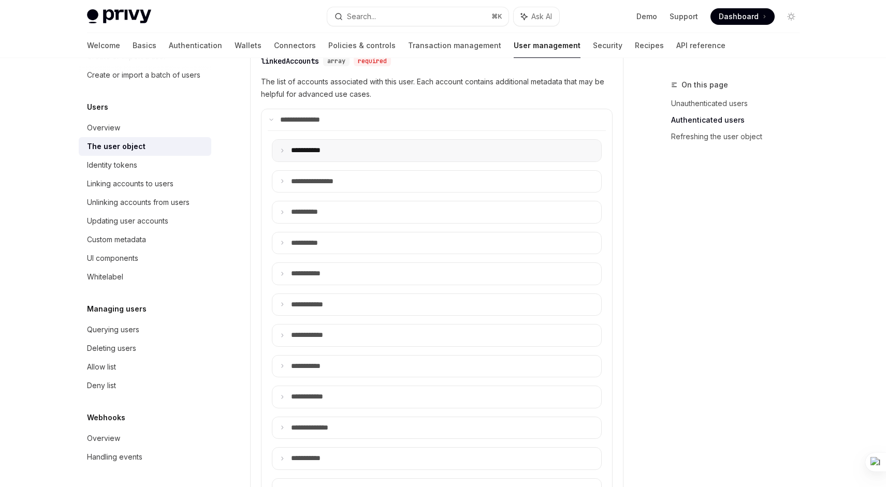
click at [302, 151] on p "**** ******" at bounding box center [312, 150] width 42 height 9
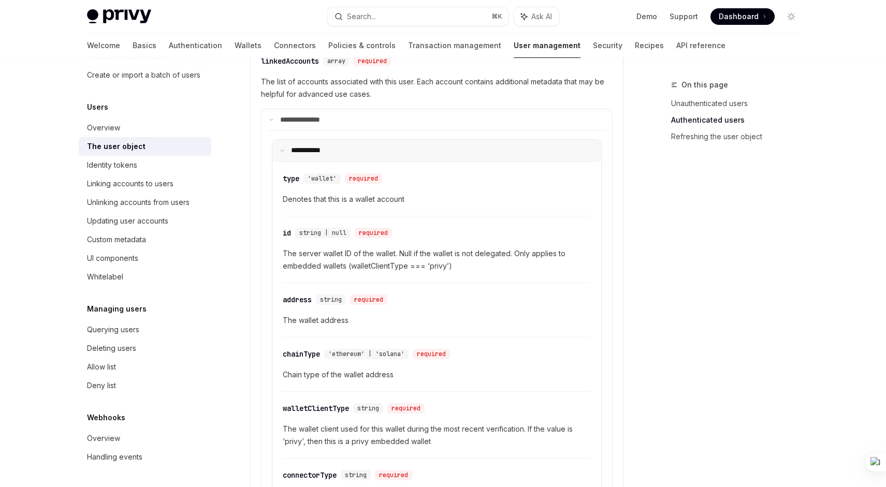
click at [303, 151] on p "**** ******" at bounding box center [310, 150] width 39 height 9
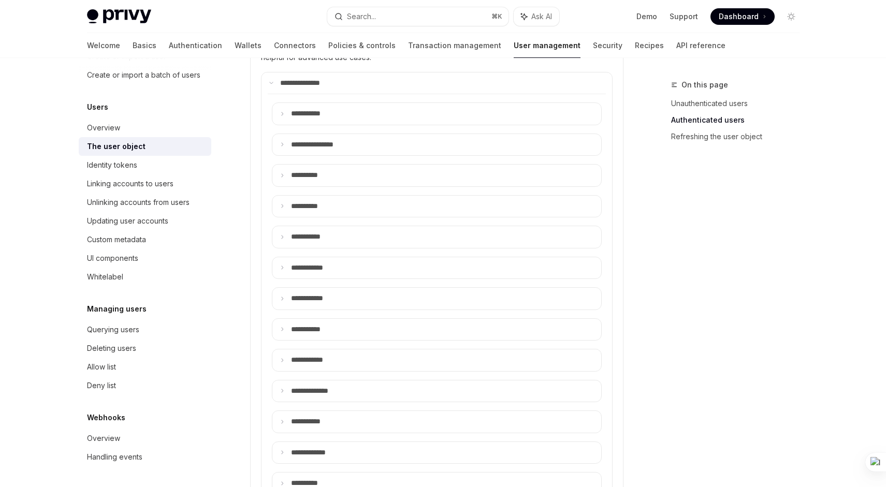
scroll to position [517, 0]
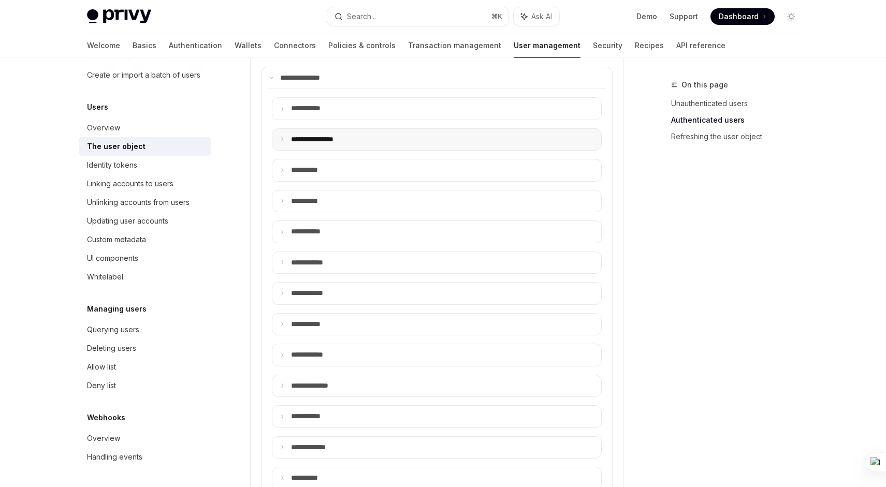
click at [305, 144] on summary "**********" at bounding box center [436, 140] width 329 height 22
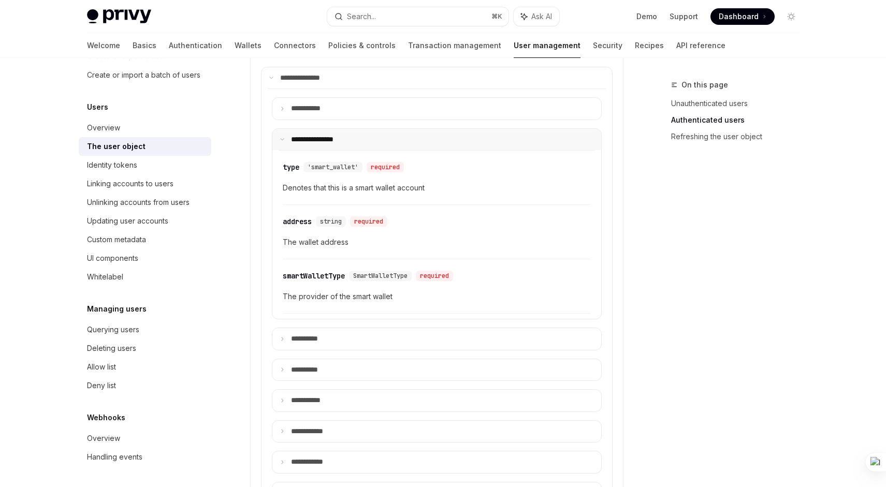
click at [305, 144] on summary "**********" at bounding box center [436, 140] width 329 height 22
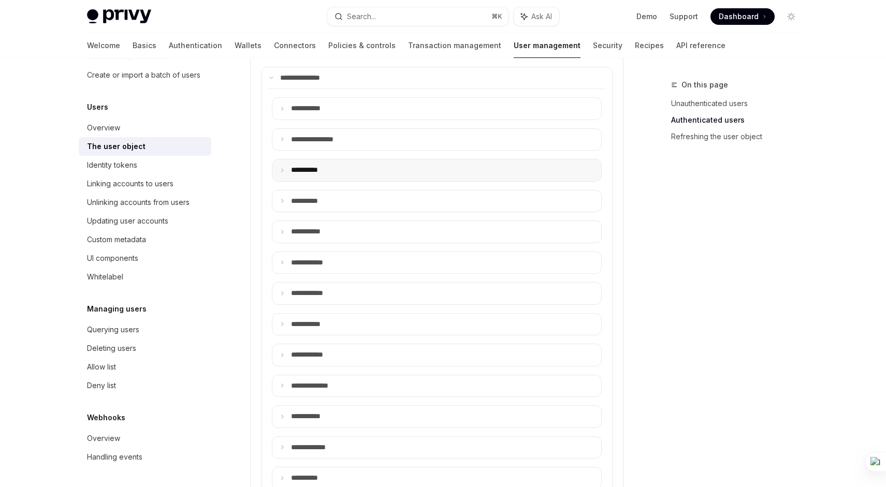
click at [305, 174] on p "**** *****" at bounding box center [310, 170] width 39 height 9
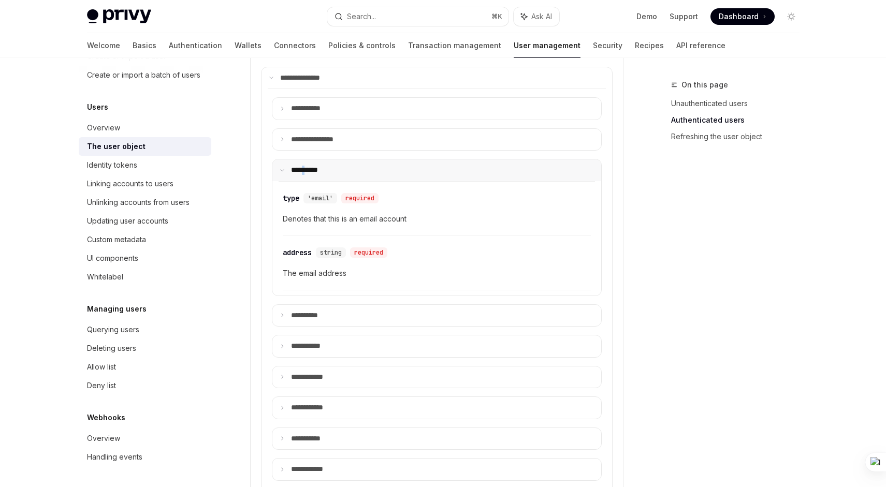
click at [305, 174] on p "**** *****" at bounding box center [309, 170] width 36 height 9
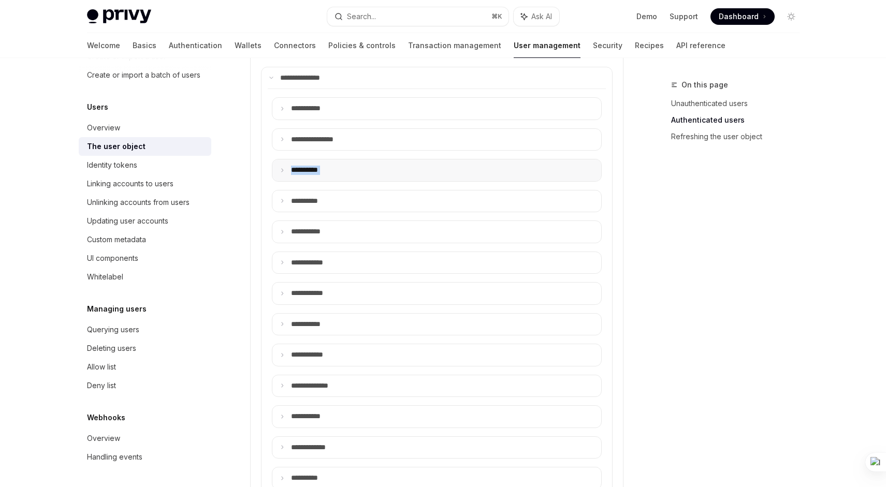
click at [305, 174] on p "**** *****" at bounding box center [310, 170] width 39 height 9
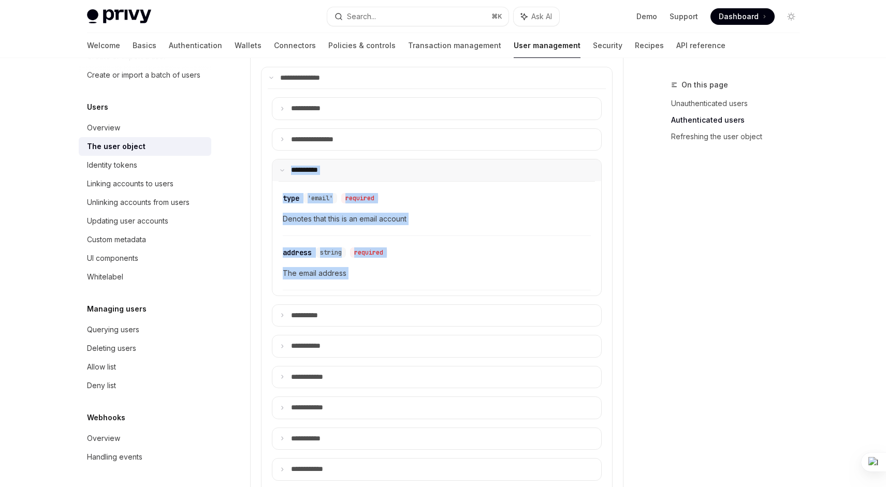
click at [305, 170] on p "**** *****" at bounding box center [309, 170] width 36 height 9
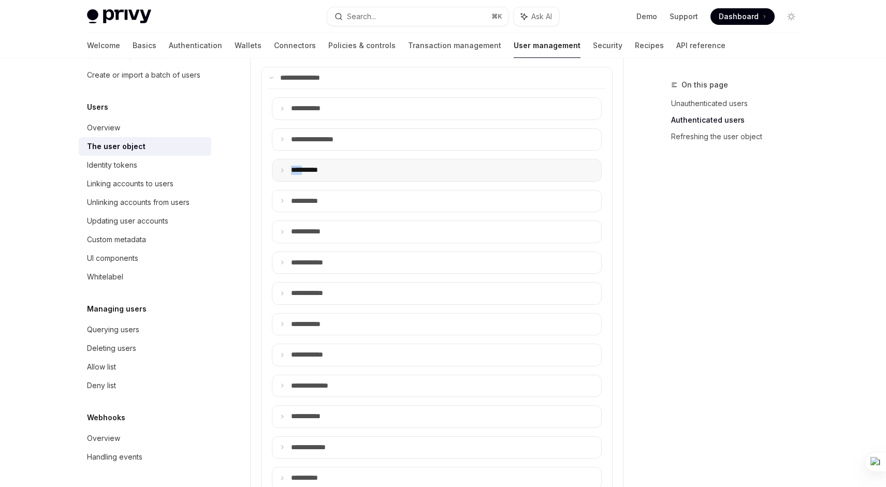
click at [305, 170] on p "**** *****" at bounding box center [310, 170] width 39 height 9
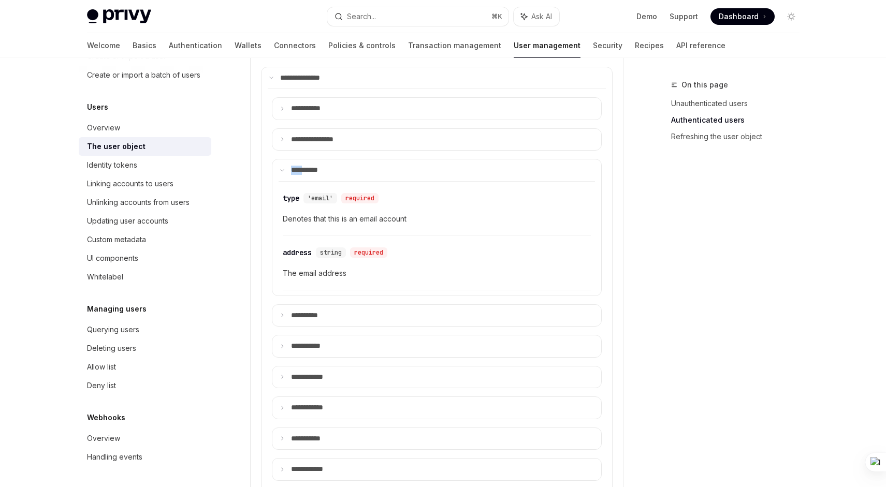
click at [318, 157] on div "**********" at bounding box center [437, 430] width 338 height 682
click at [317, 165] on summary "**** *****" at bounding box center [436, 170] width 329 height 22
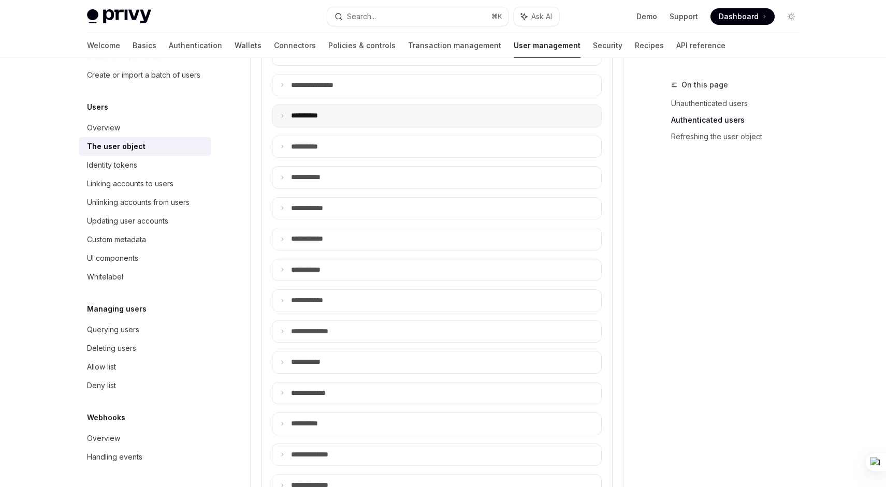
scroll to position [586, 0]
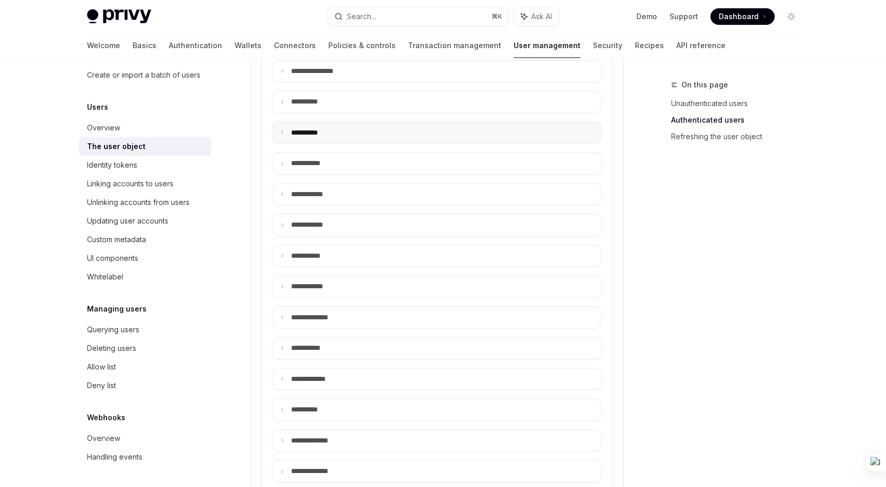
click at [326, 130] on p "**** *****" at bounding box center [312, 132] width 43 height 9
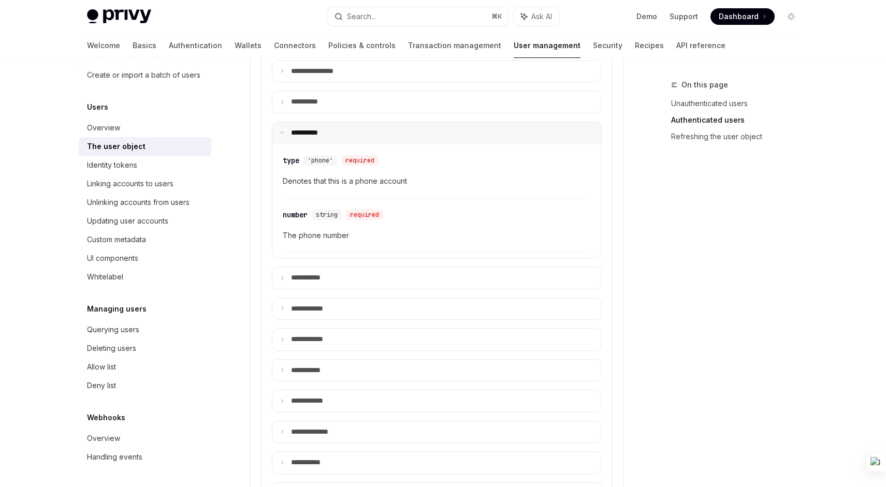
click at [326, 130] on p "**** *****" at bounding box center [311, 132] width 40 height 9
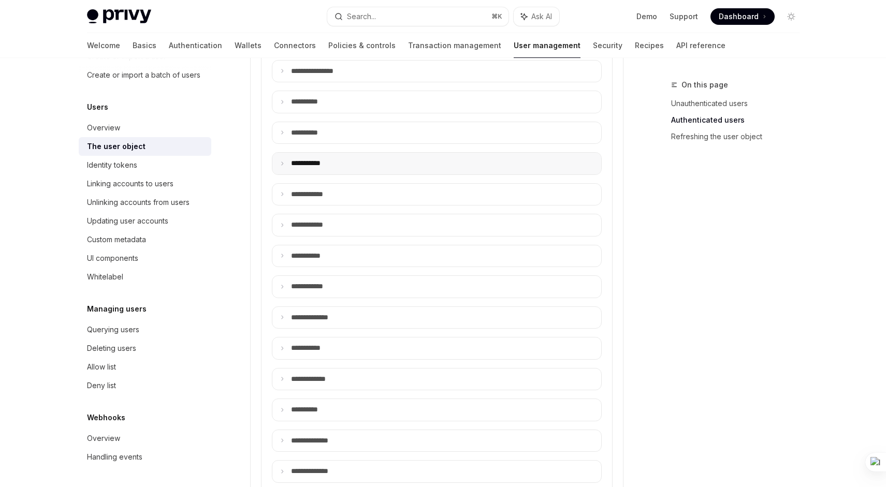
click at [325, 162] on p "**** ******" at bounding box center [314, 163] width 46 height 9
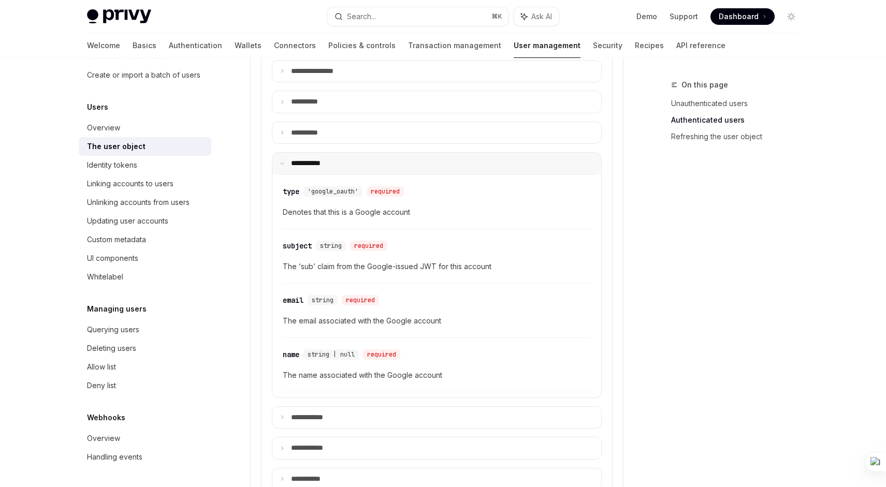
click at [314, 153] on summary "**** ******" at bounding box center [436, 164] width 329 height 22
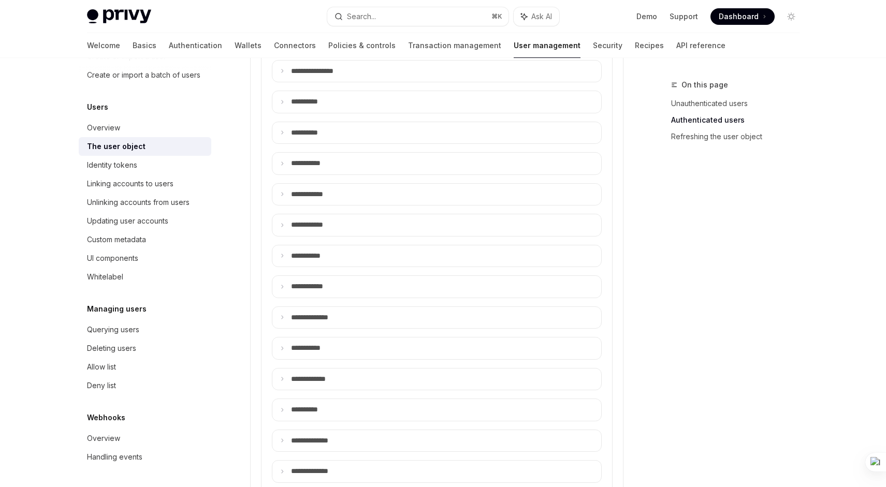
click at [314, 205] on details "**** ******* ​ type 'twitter_oauth' required Denotes that this is a Twitter acc…" at bounding box center [437, 194] width 330 height 23
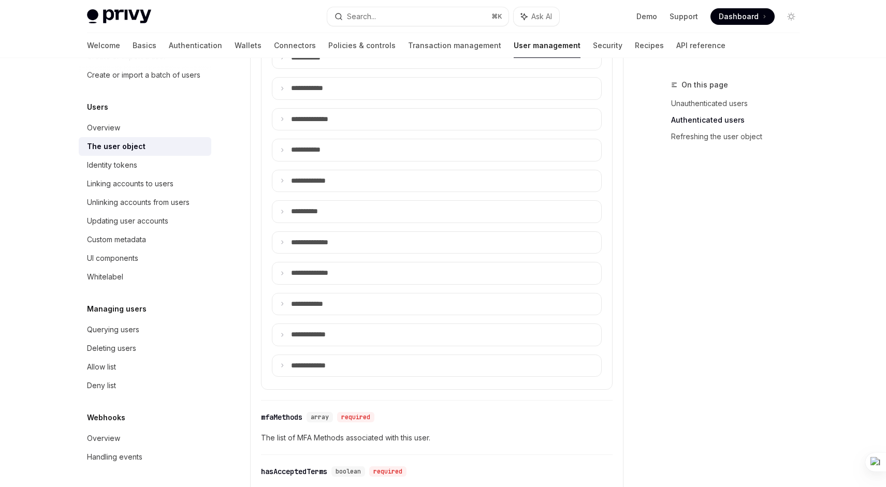
scroll to position [784, 0]
click at [315, 231] on div "**********" at bounding box center [437, 104] width 338 height 567
click at [315, 218] on summary "**** *****" at bounding box center [436, 211] width 329 height 22
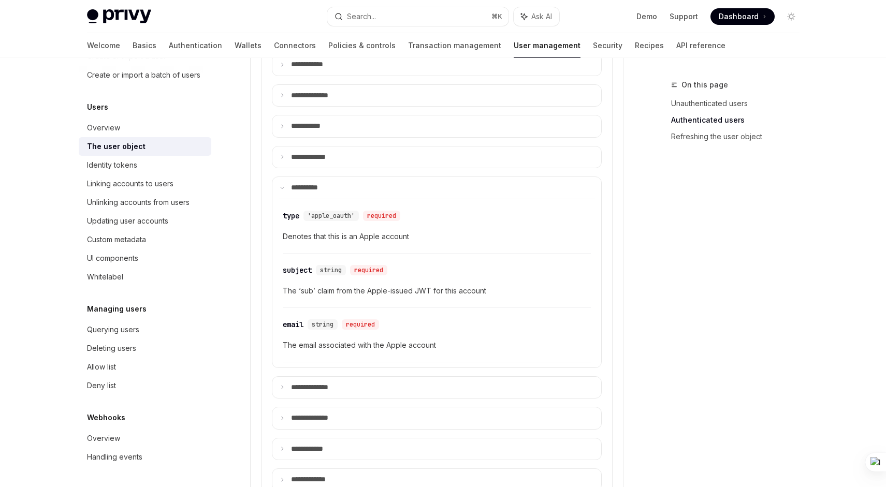
scroll to position [807, 0]
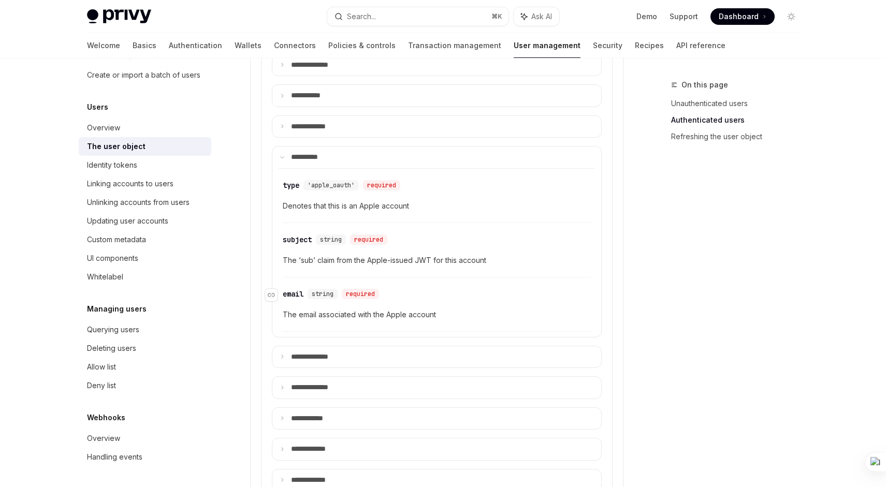
click at [290, 291] on div "email" at bounding box center [293, 294] width 21 height 10
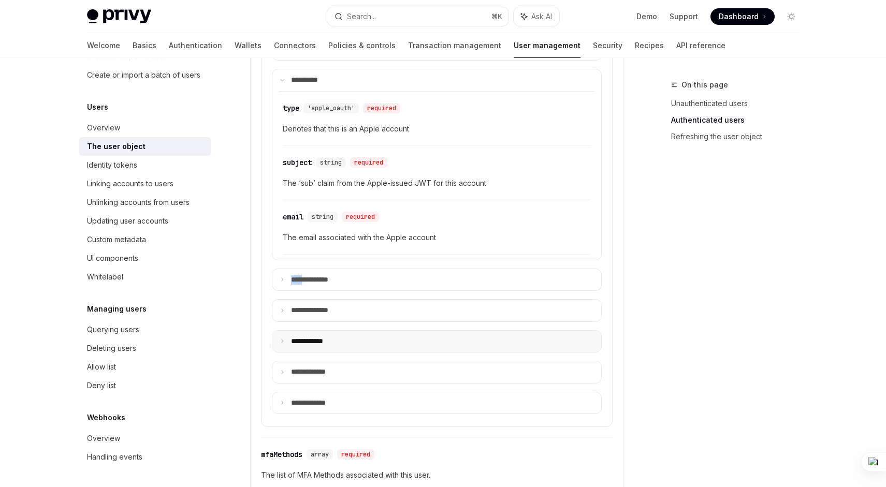
scroll to position [911, 0]
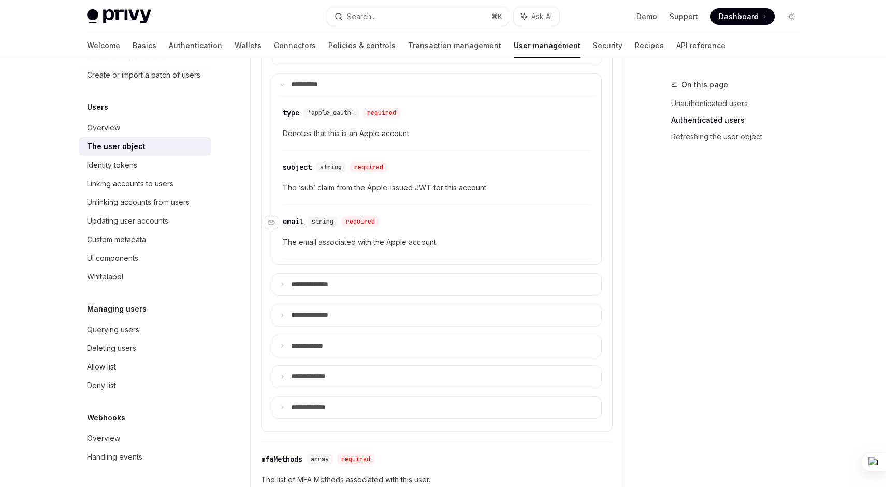
click at [360, 225] on div "required" at bounding box center [360, 221] width 37 height 10
click at [360, 220] on div "required" at bounding box center [360, 221] width 37 height 10
click at [381, 162] on div "required" at bounding box center [368, 167] width 37 height 10
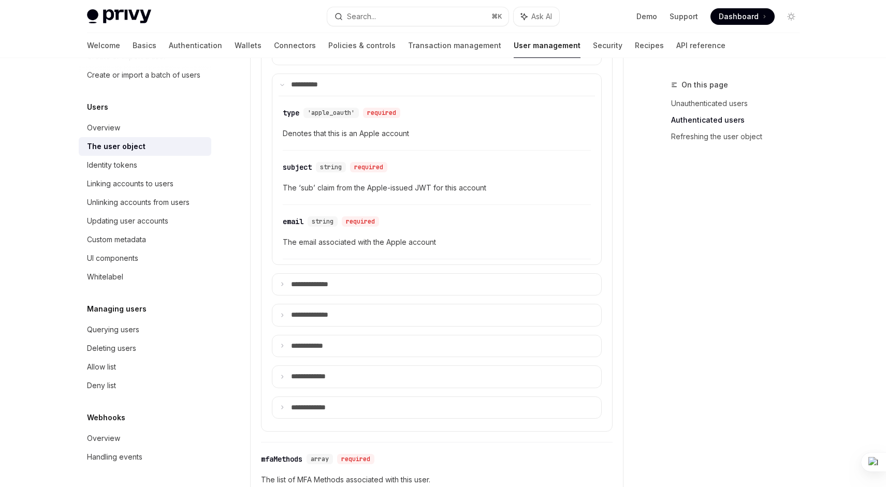
click at [383, 123] on div "​ type 'apple_oauth' required Denotes that this is an Apple account" at bounding box center [437, 125] width 308 height 49
click at [339, 182] on span "The ‘sub’ claim from the Apple-issued JWT for this account" at bounding box center [437, 188] width 308 height 12
click at [300, 274] on summary "**** *********" at bounding box center [436, 285] width 329 height 22
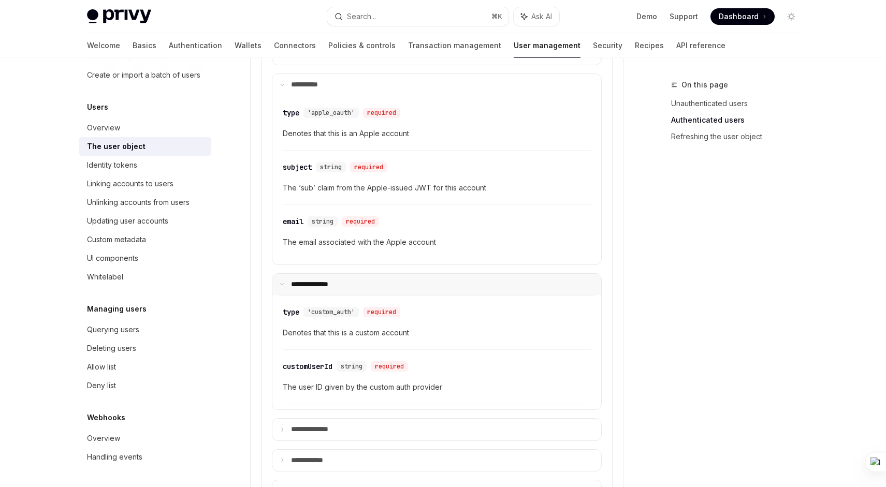
click at [300, 276] on summary "**** *********" at bounding box center [436, 285] width 329 height 22
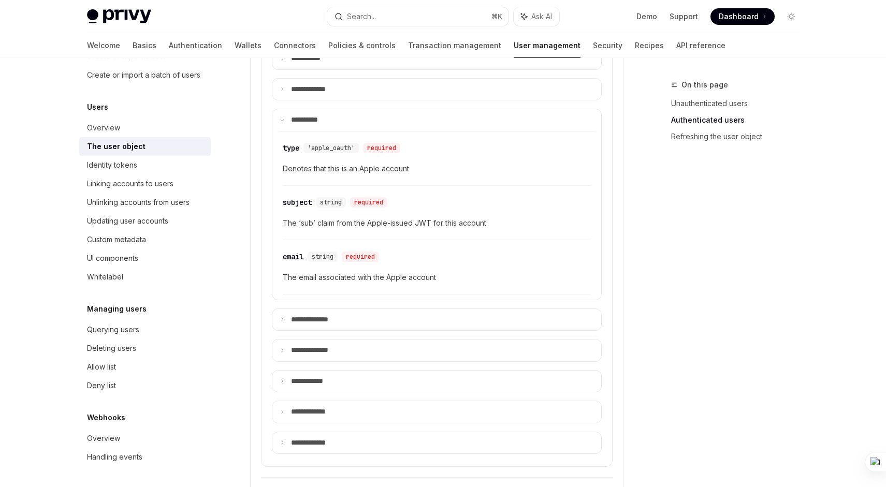
scroll to position [874, 0]
click at [323, 168] on span "Denotes that this is an Apple account" at bounding box center [437, 170] width 308 height 12
click at [322, 227] on span "The ‘sub’ claim from the Apple-issued JWT for this account" at bounding box center [437, 224] width 308 height 12
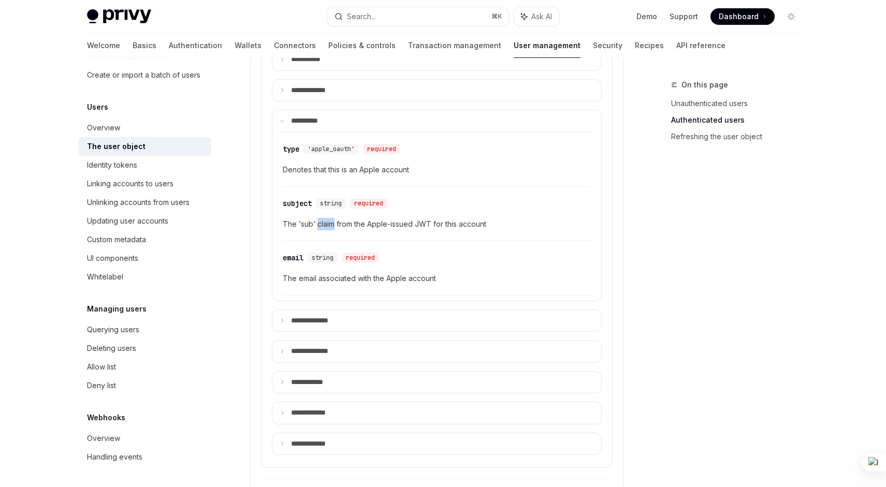
click at [322, 227] on span "The ‘sub’ claim from the Apple-issued JWT for this account" at bounding box center [437, 224] width 308 height 12
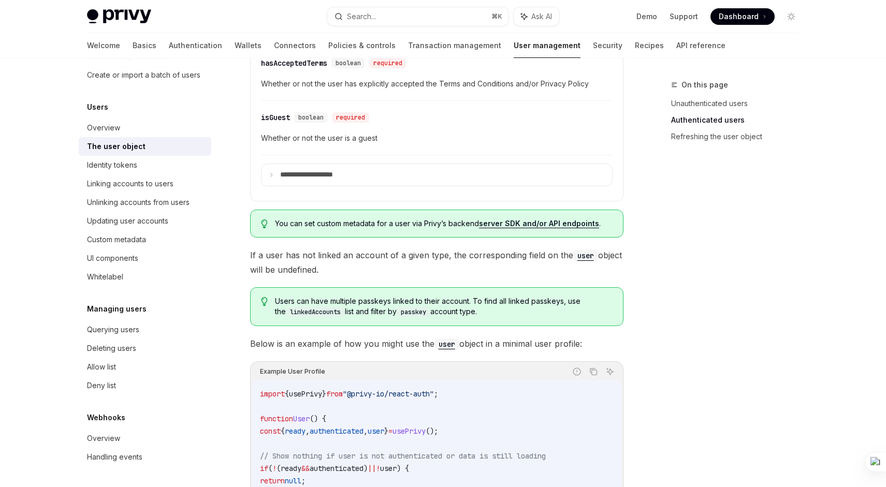
scroll to position [1361, 0]
click at [416, 223] on span "You can set custom metadata for a user via Privy’s backend server SDK and/or AP…" at bounding box center [443, 224] width 337 height 10
click at [486, 260] on span "If a user has not linked an account of a given type, the corresponding field on…" at bounding box center [436, 263] width 373 height 29
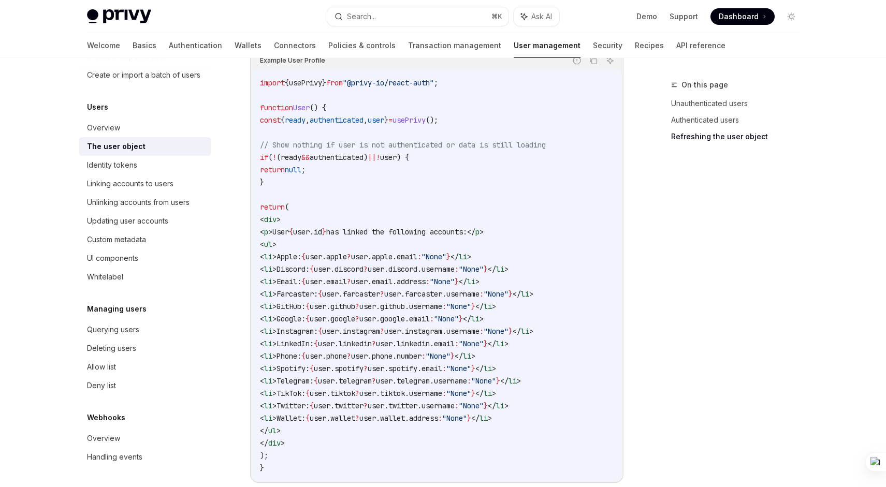
scroll to position [1671, 0]
click at [426, 120] on span "usePrivy" at bounding box center [408, 120] width 33 height 9
click at [339, 160] on span "authenticated" at bounding box center [337, 158] width 54 height 9
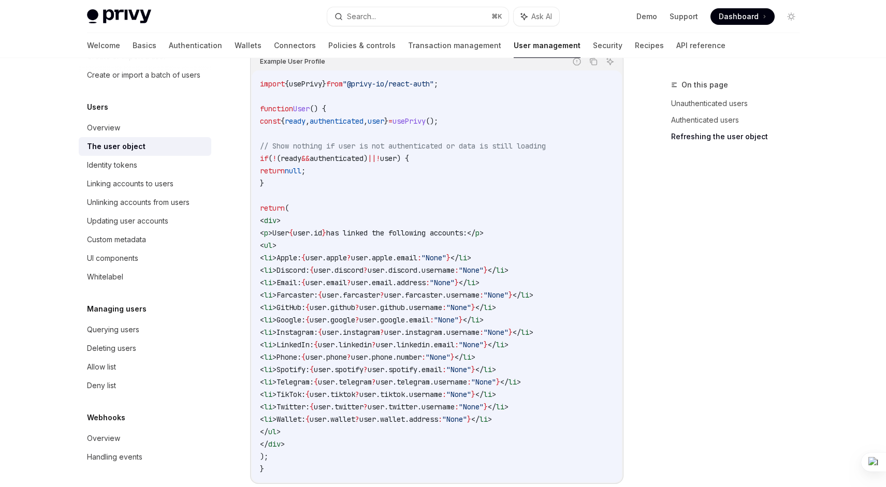
click at [339, 160] on span "authenticated" at bounding box center [337, 158] width 54 height 9
click at [301, 170] on span "null" at bounding box center [293, 170] width 17 height 9
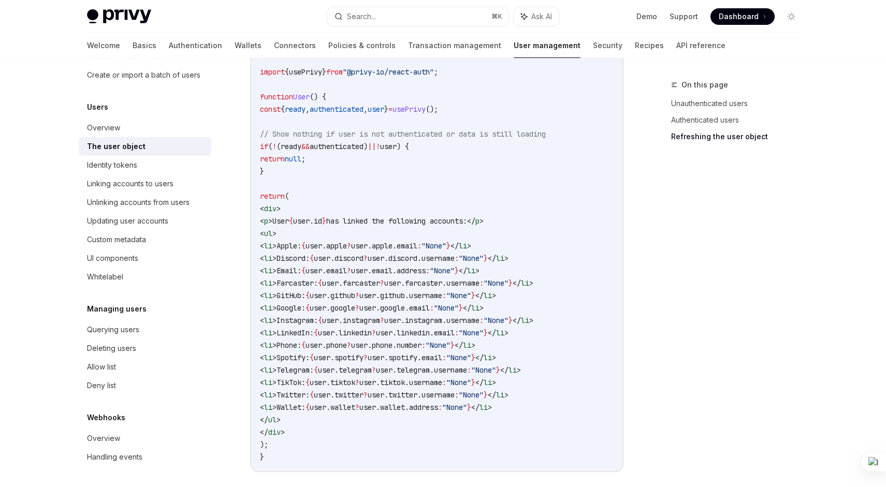
scroll to position [1692, 0]
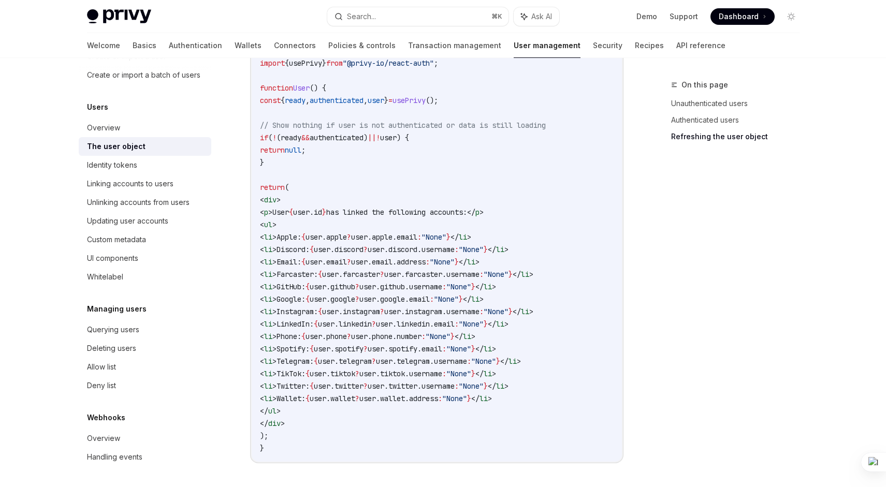
click at [310, 209] on span "user" at bounding box center [301, 212] width 17 height 9
click at [310, 210] on span "user" at bounding box center [301, 212] width 17 height 9
drag, startPoint x: 294, startPoint y: 236, endPoint x: 491, endPoint y: 413, distance: 265.1
click at [491, 413] on code "import { usePrivy } from "@privy-io/react-auth" ; function User () { const { re…" at bounding box center [437, 256] width 354 height 398
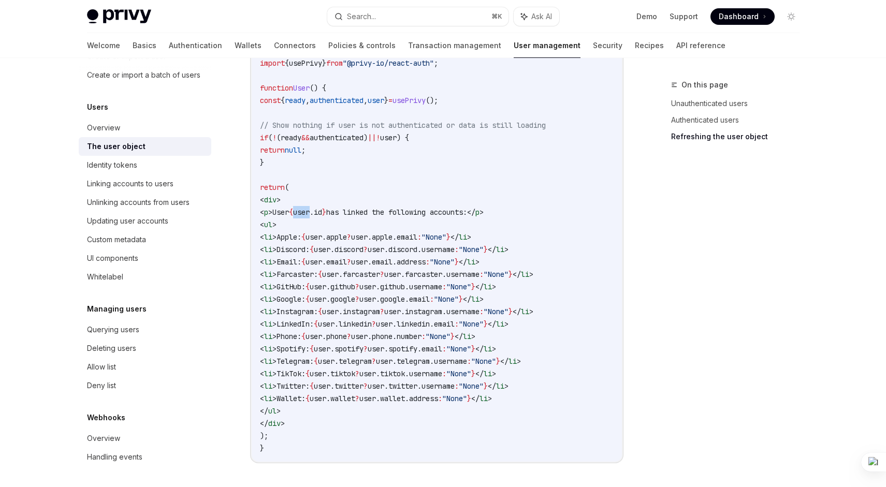
click at [491, 413] on code "import { usePrivy } from "@privy-io/react-auth" ; function User () { const { re…" at bounding box center [437, 256] width 354 height 398
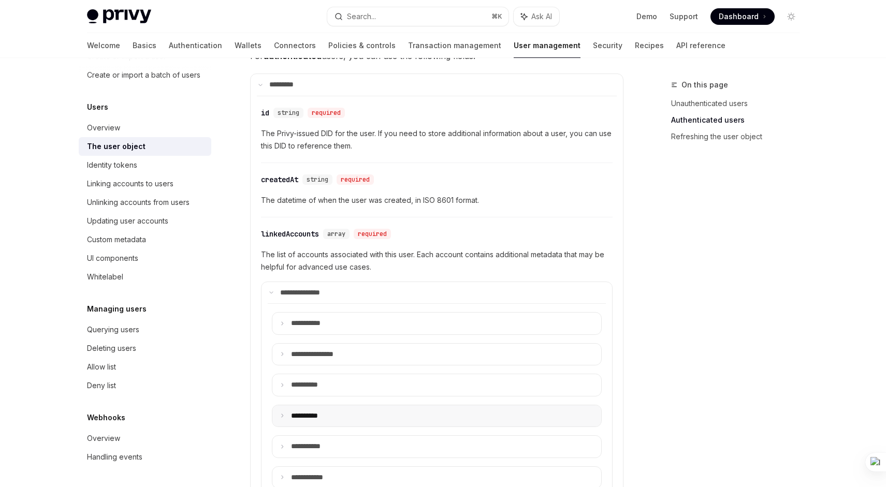
scroll to position [299, 0]
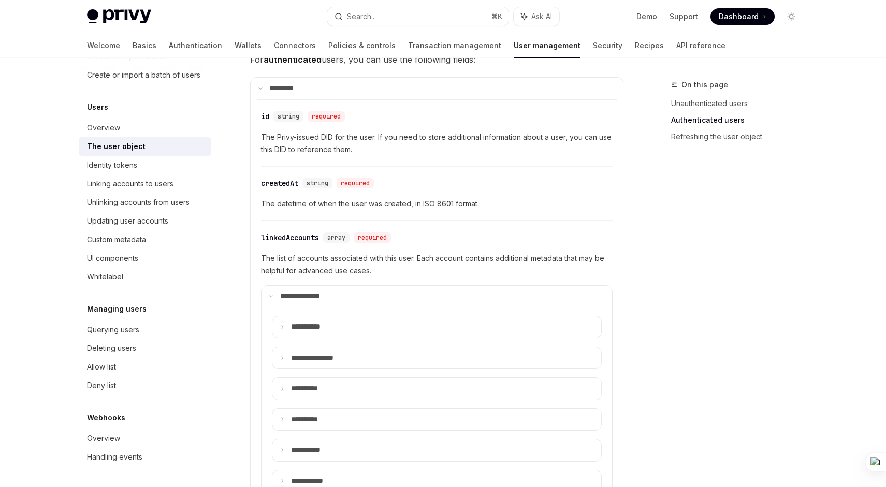
click at [316, 89] on summary "**** ****" at bounding box center [437, 89] width 372 height 22
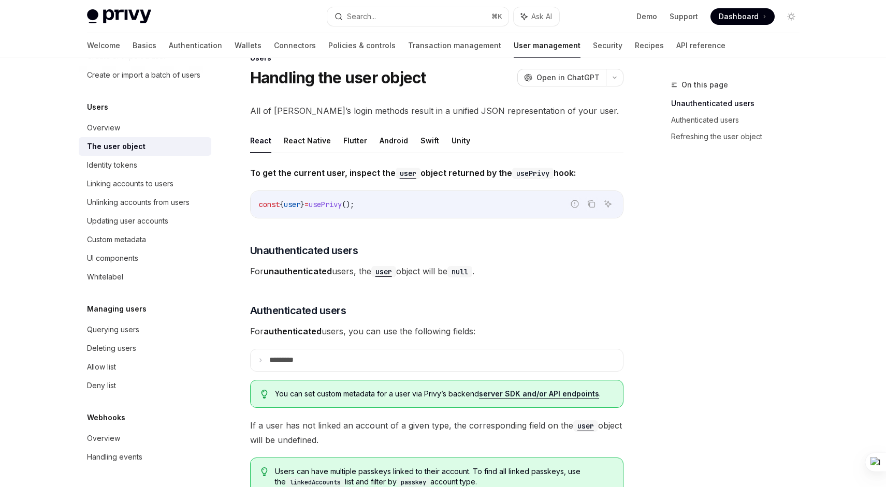
scroll to position [0, 0]
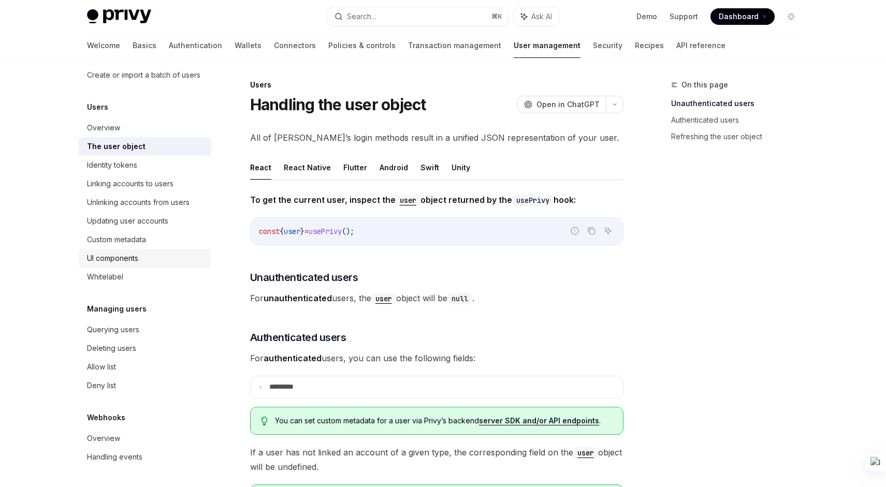
click at [155, 261] on div "UI components" at bounding box center [146, 258] width 118 height 12
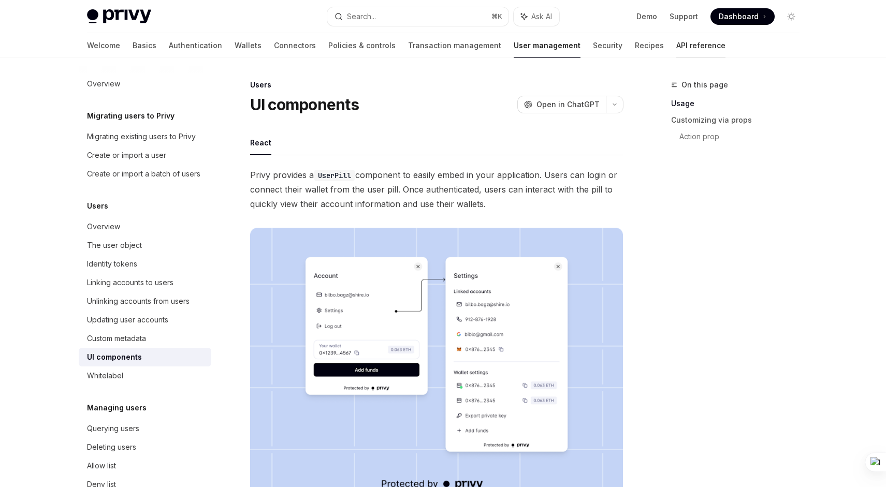
click at [676, 46] on link "API reference" at bounding box center [700, 45] width 49 height 25
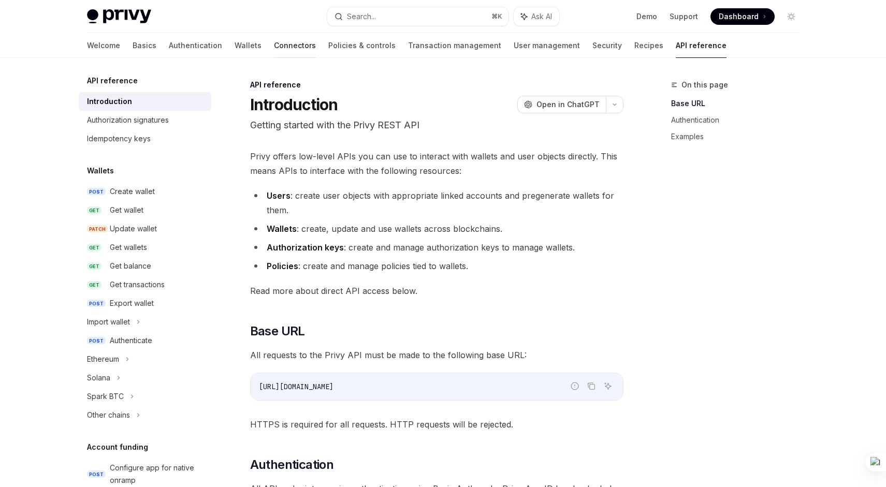
click at [274, 52] on link "Connectors" at bounding box center [295, 45] width 42 height 25
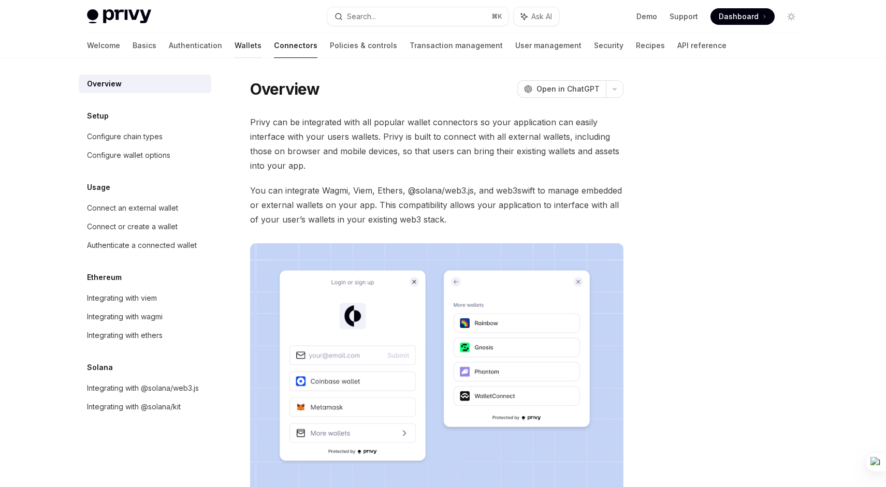
click at [235, 52] on link "Wallets" at bounding box center [248, 45] width 27 height 25
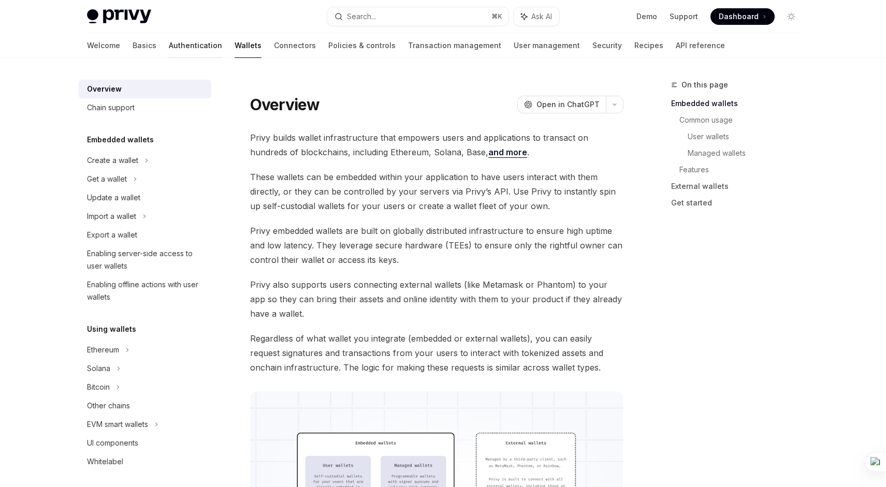
click at [169, 41] on link "Authentication" at bounding box center [195, 45] width 53 height 25
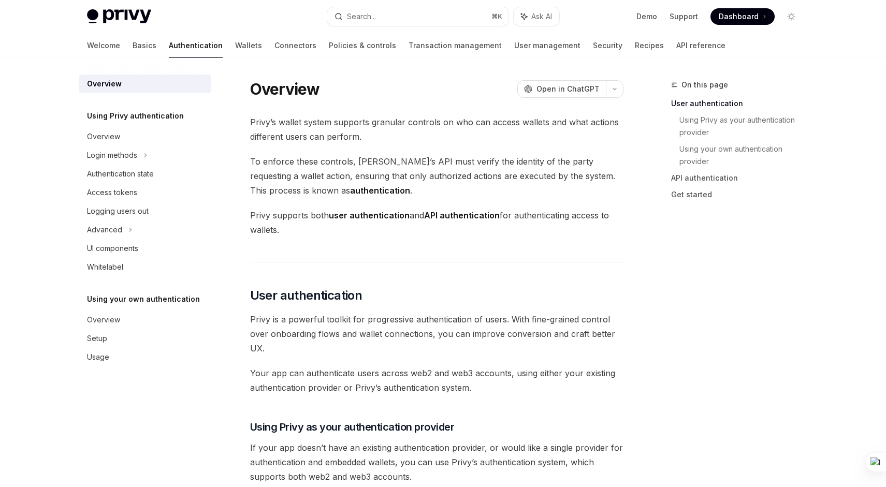
type textarea "*"
click at [407, 15] on button "Search... ⌘ K" at bounding box center [417, 16] width 181 height 19
type textarea "*"
